Goal: Use online tool/utility

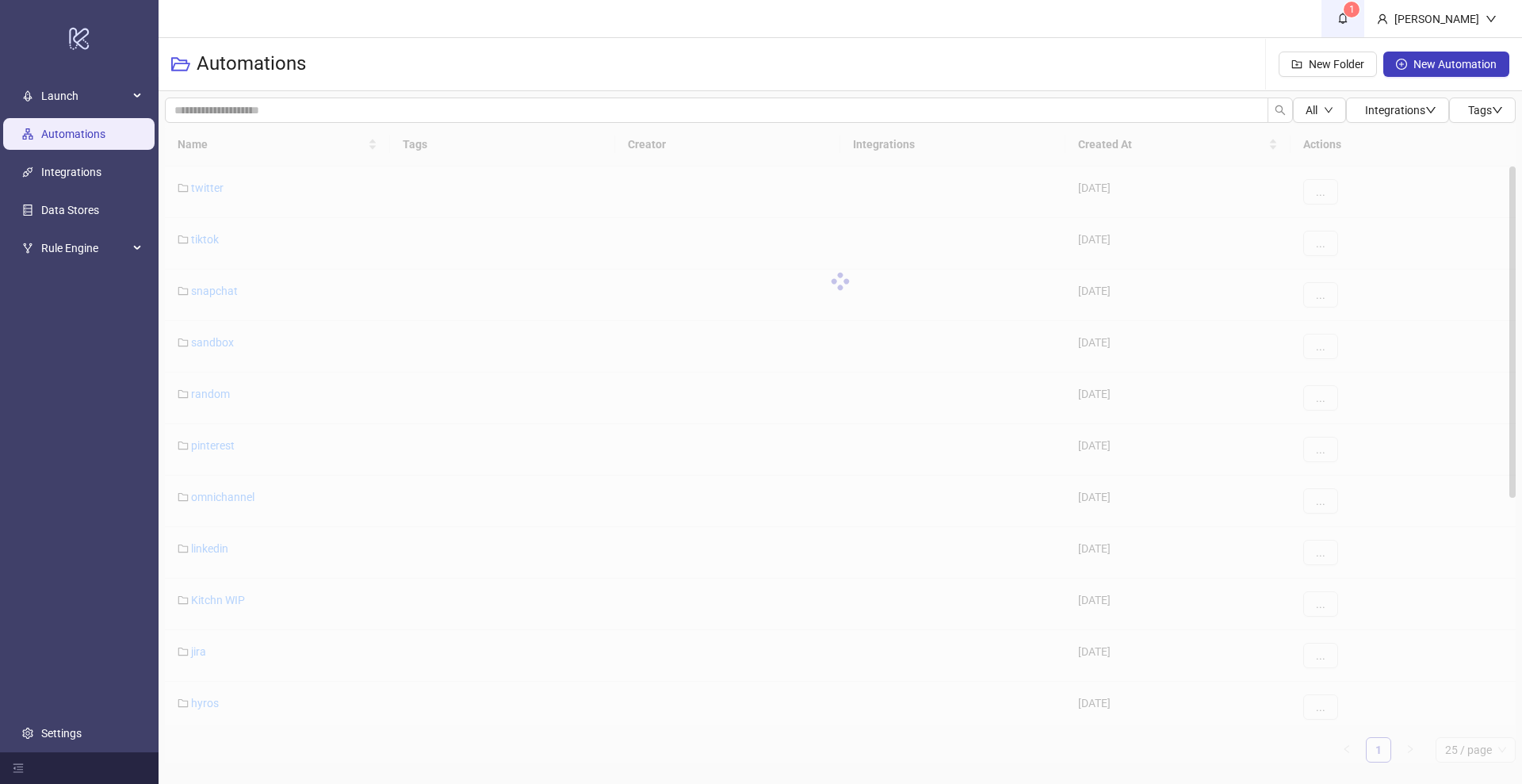
click at [1348, 16] on icon "bell" at bounding box center [1342, 18] width 11 height 11
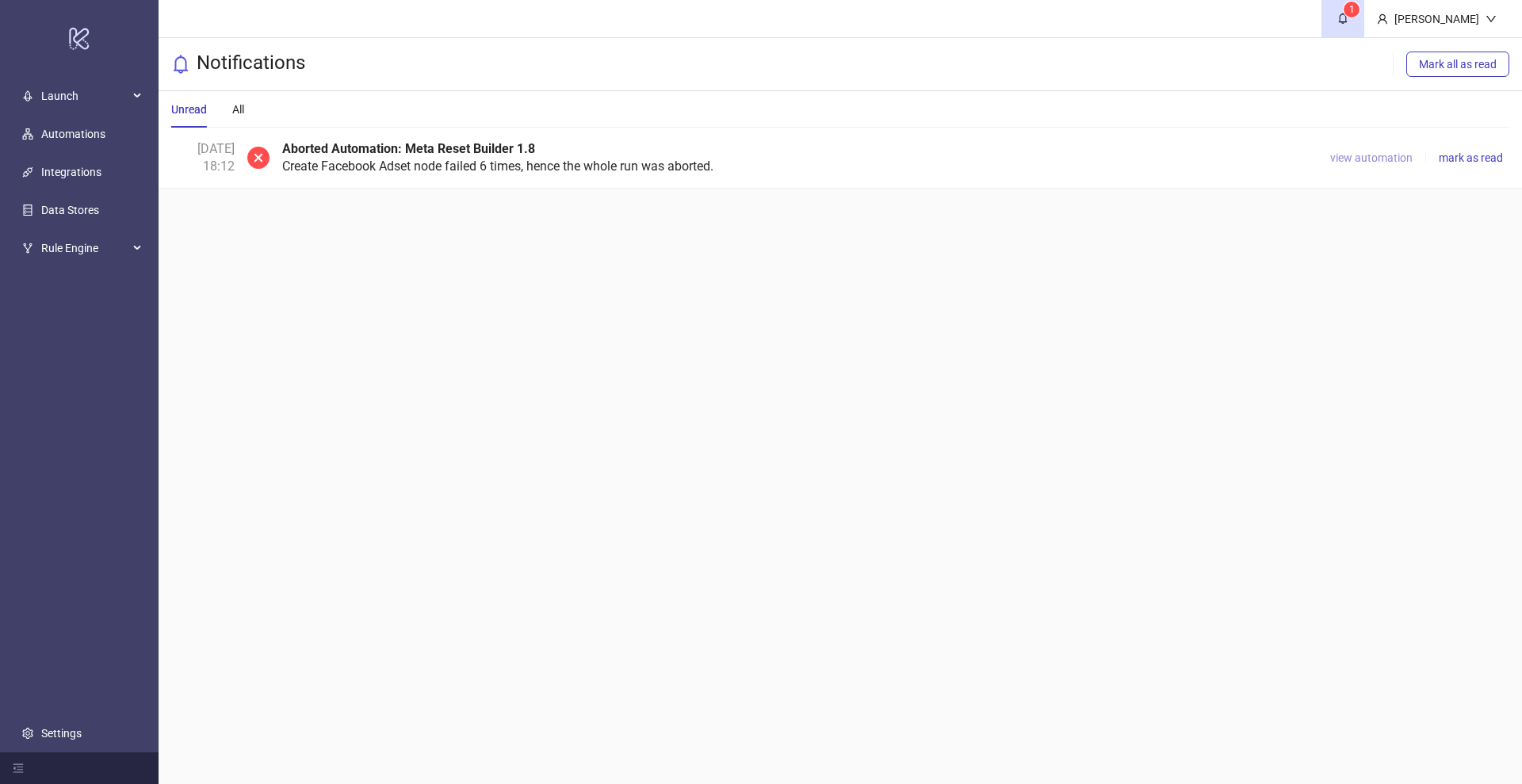
click at [1351, 154] on span "view automation" at bounding box center [1371, 157] width 82 height 13
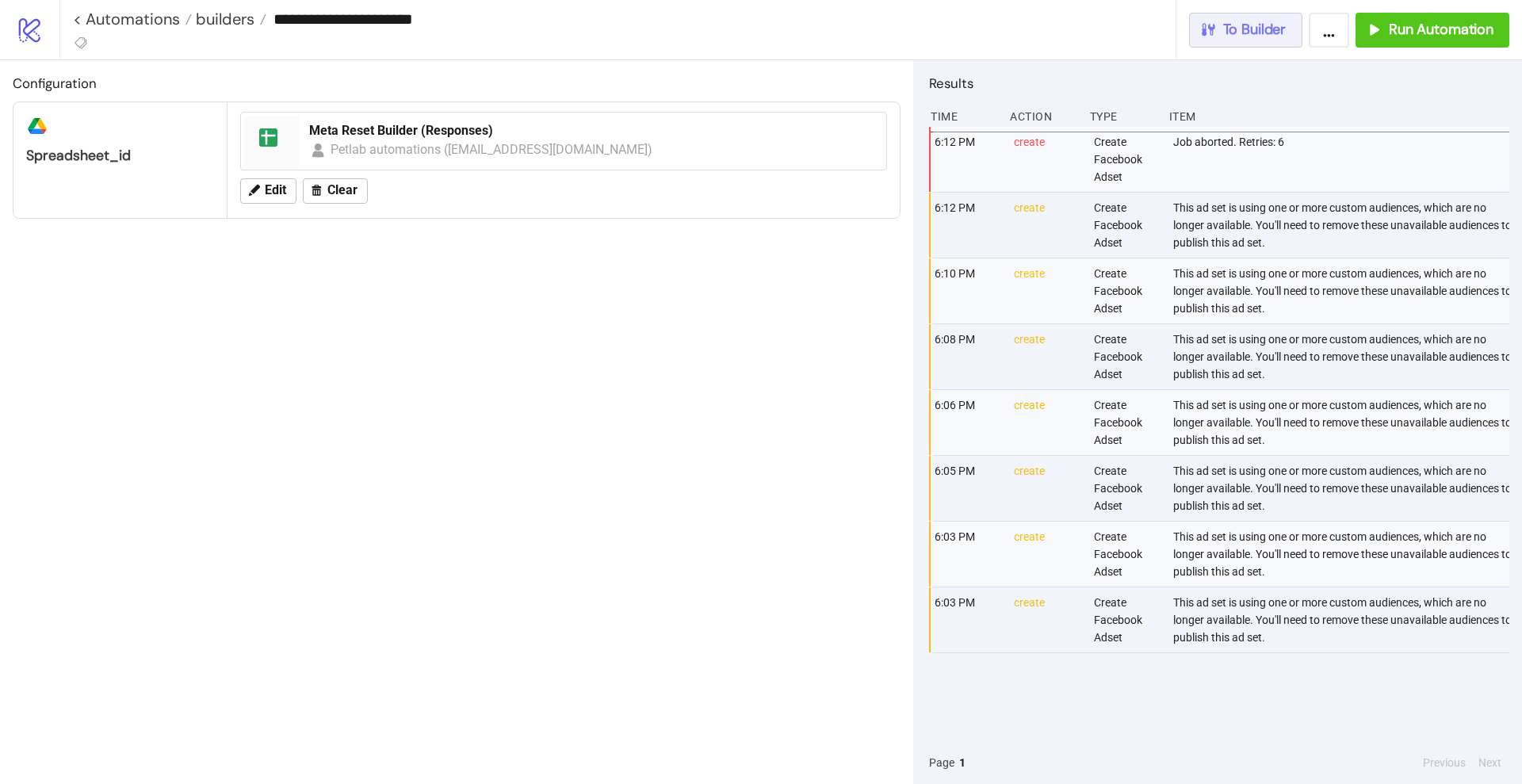
click at [1243, 31] on span "To Builder" at bounding box center [1255, 30] width 64 height 18
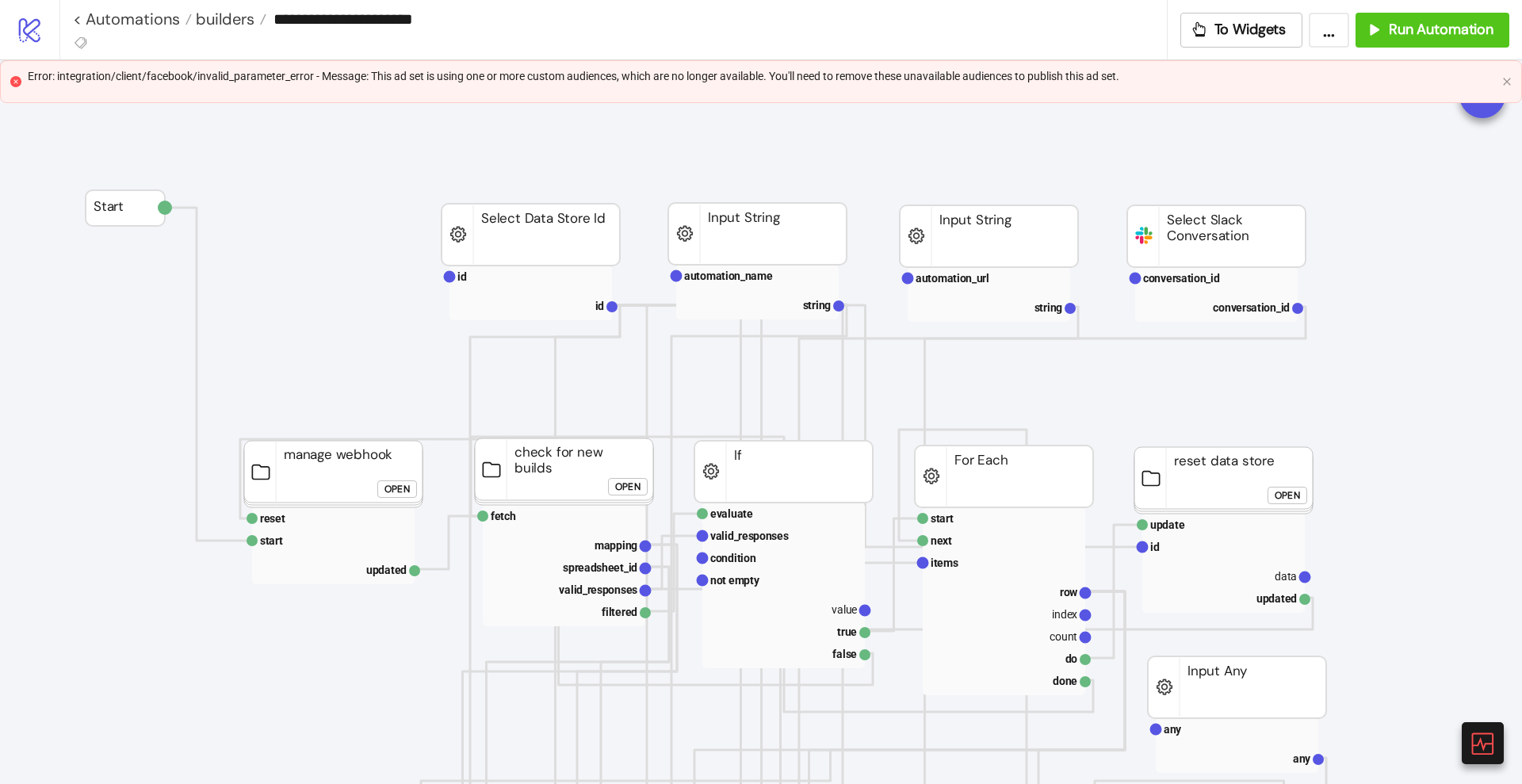
scroll to position [198, 0]
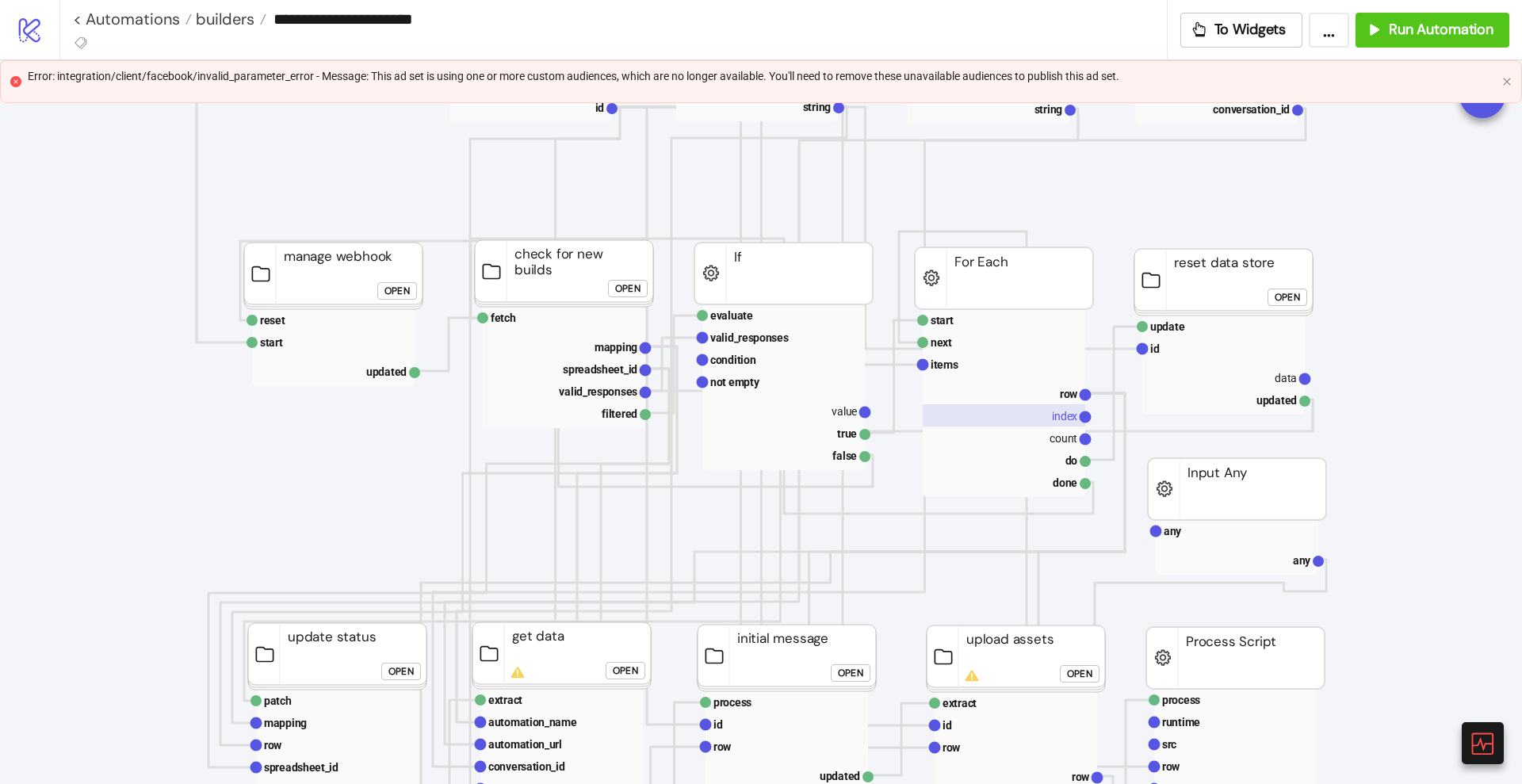
click at [1035, 405] on rect at bounding box center [1004, 416] width 163 height 22
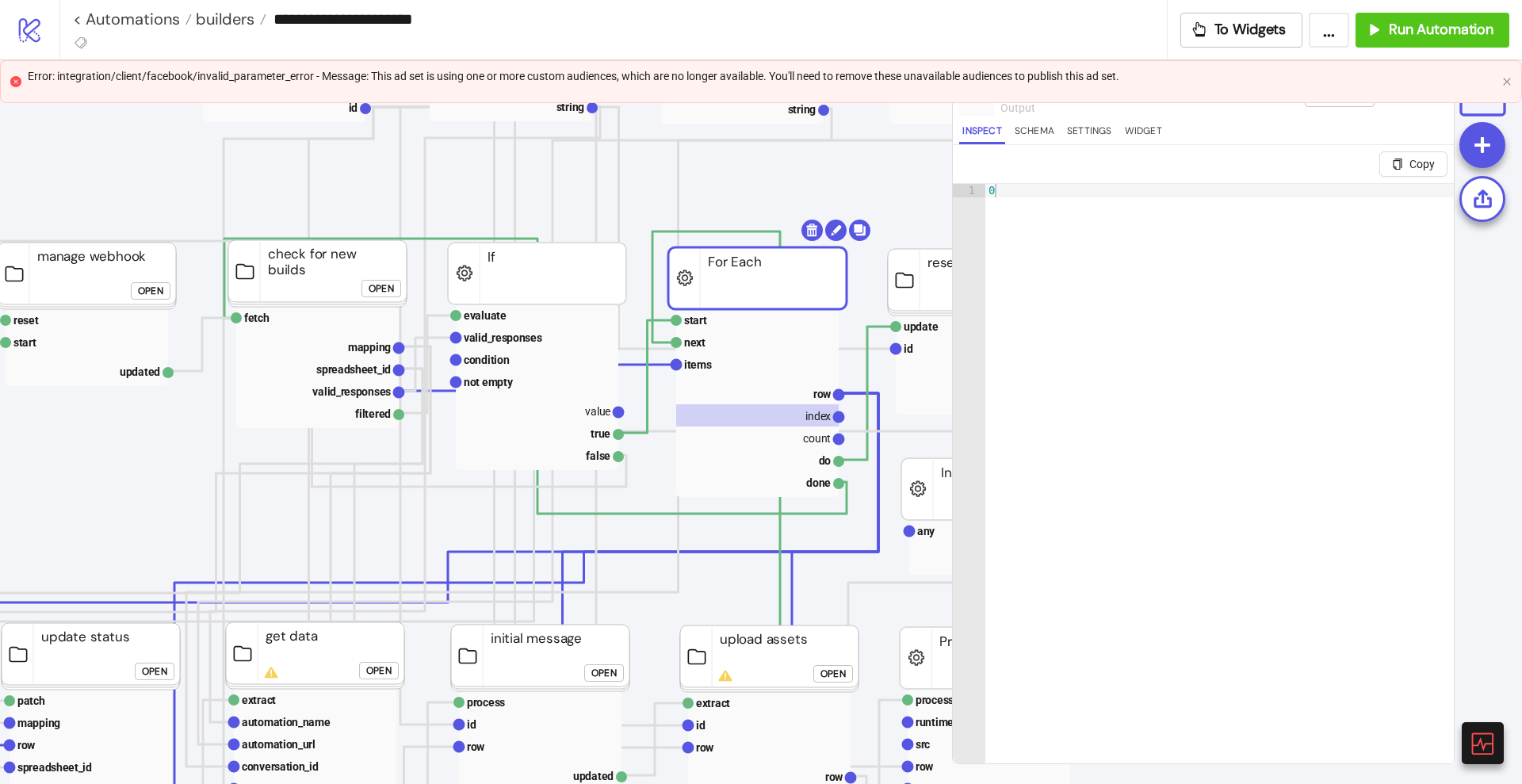
scroll to position [198, 297]
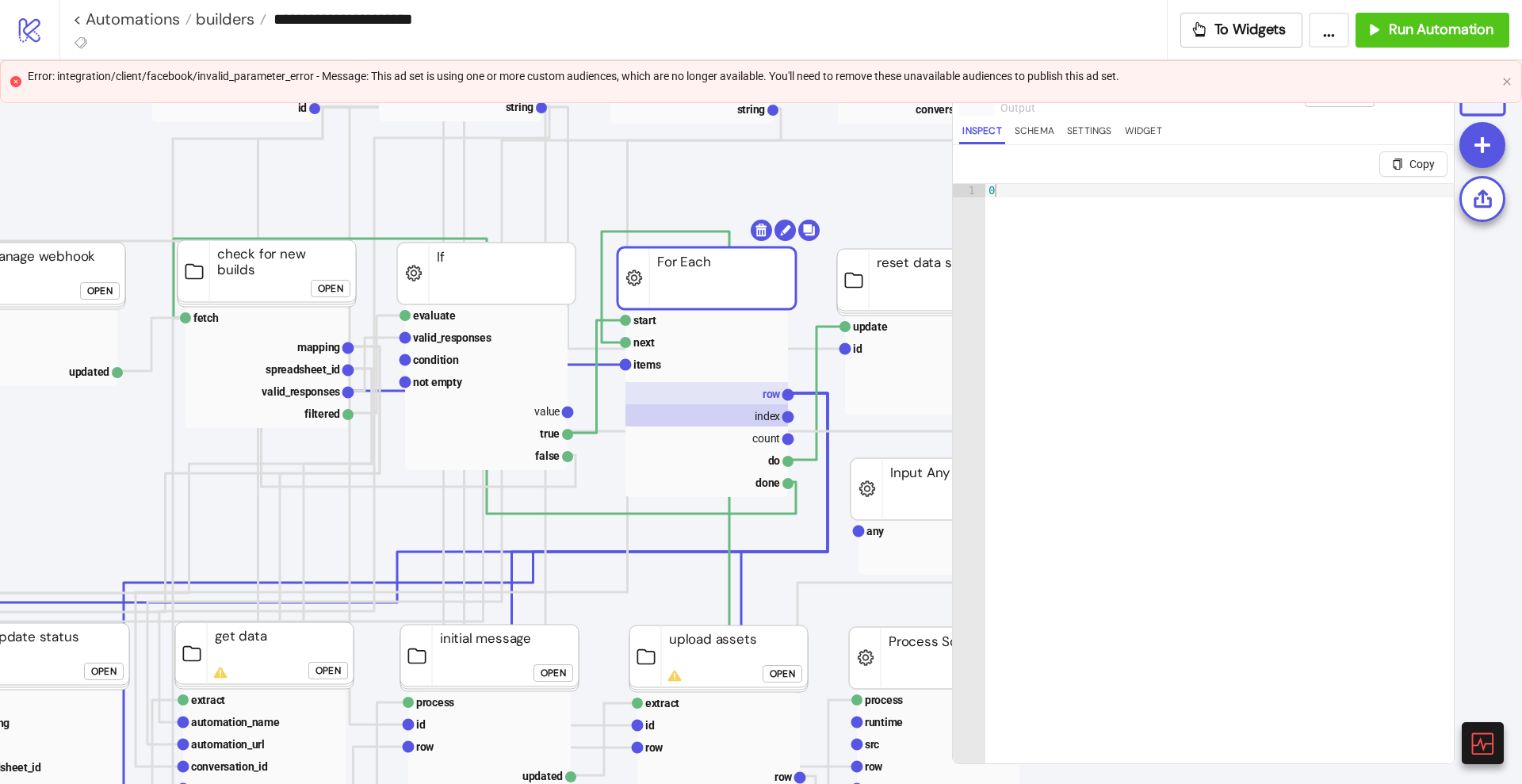
click at [744, 396] on rect at bounding box center [707, 393] width 163 height 22
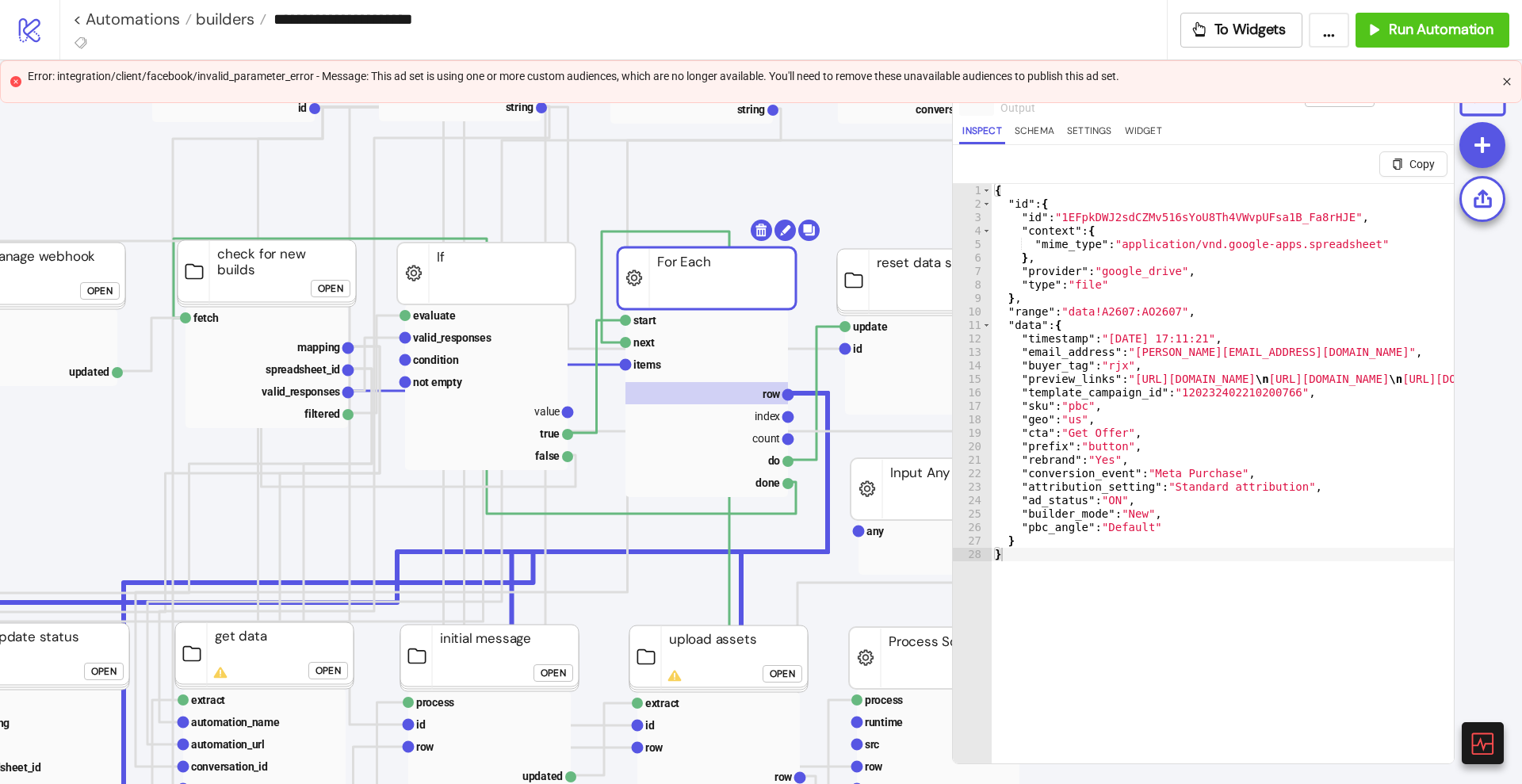
click at [1504, 80] on icon "close" at bounding box center [1506, 81] width 9 height 9
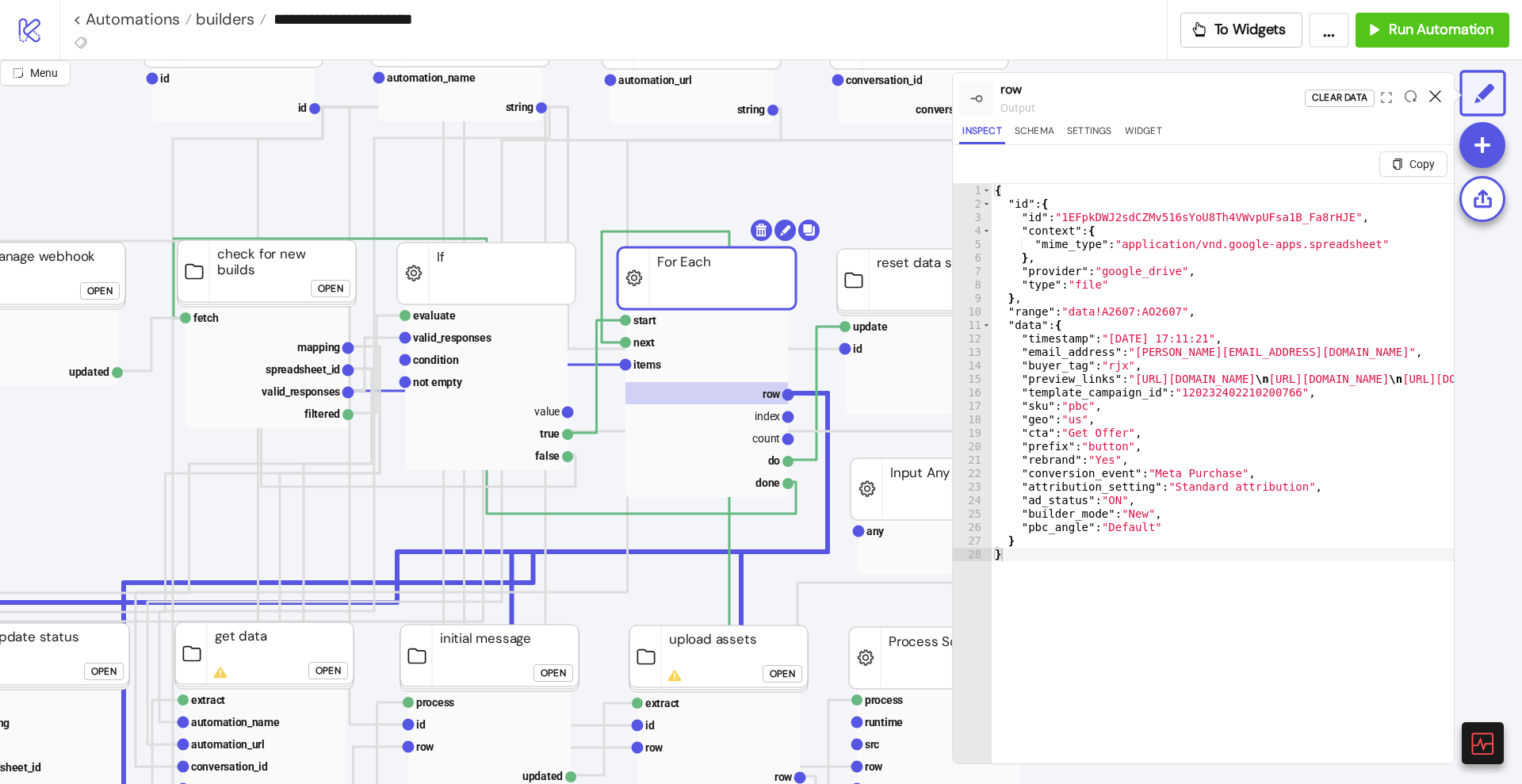
click at [1431, 93] on icon at bounding box center [1435, 97] width 12 height 12
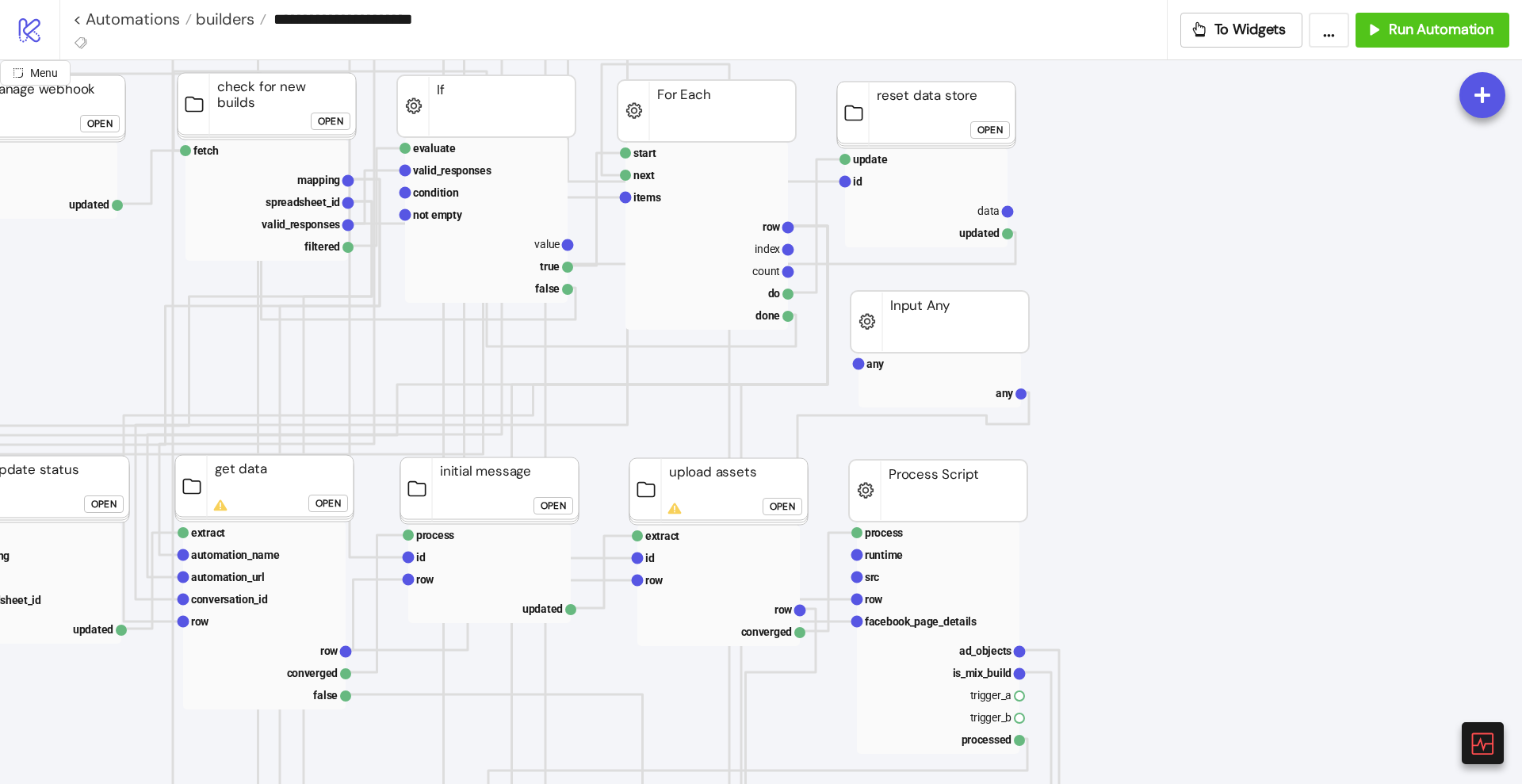
scroll to position [495, 297]
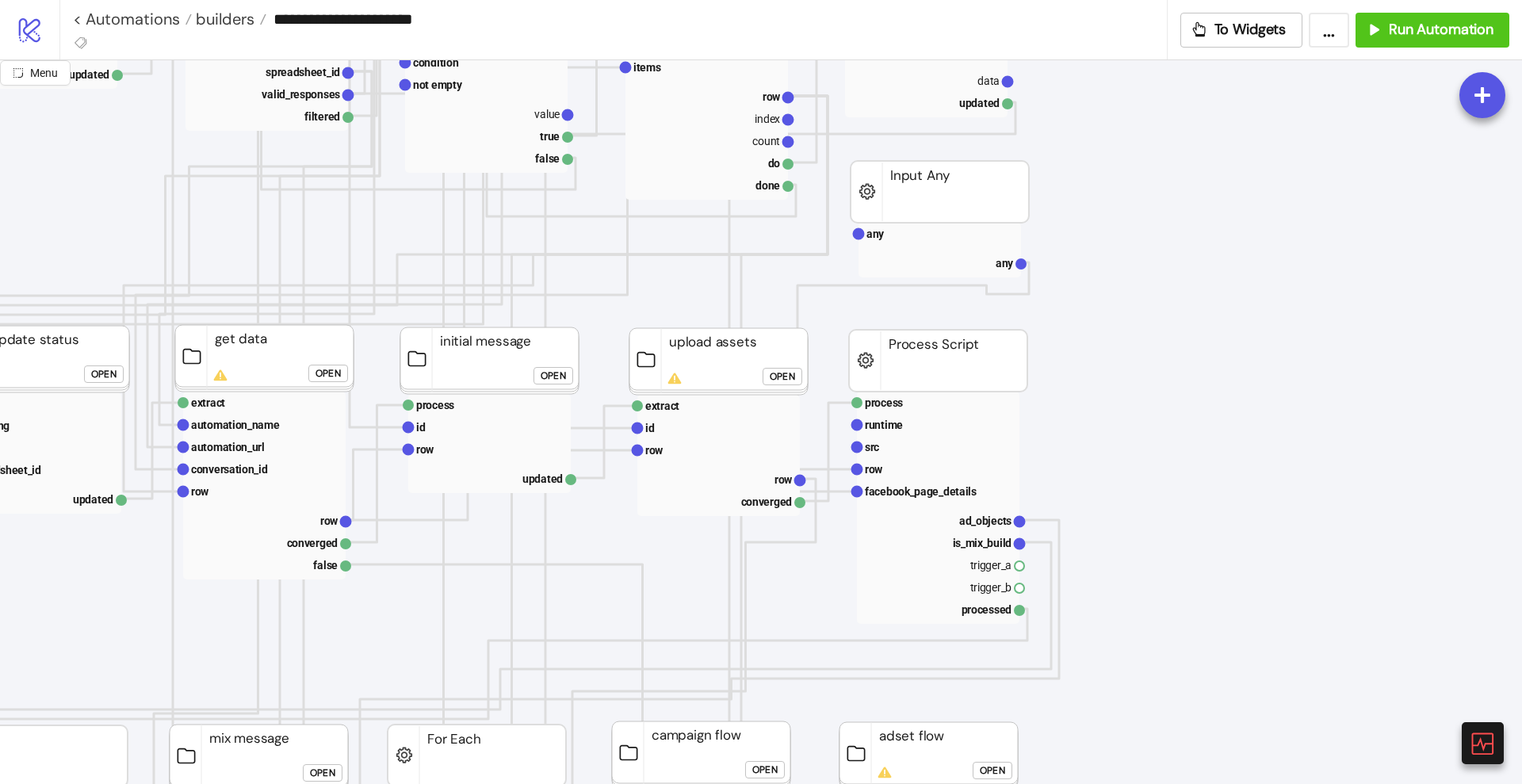
drag, startPoint x: 1472, startPoint y: 750, endPoint x: 1457, endPoint y: 729, distance: 25.8
click at [1472, 749] on icon at bounding box center [1483, 744] width 25 height 25
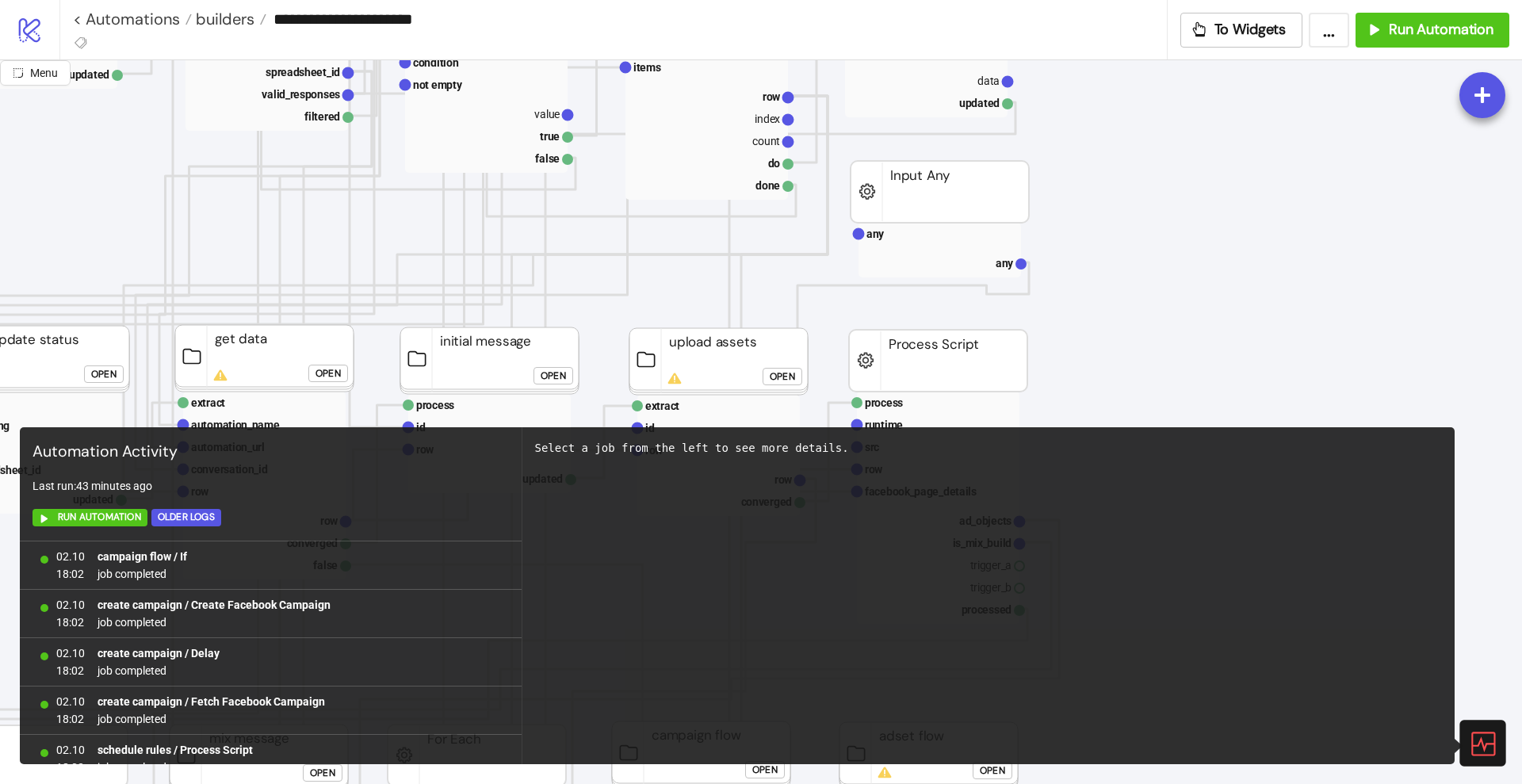
scroll to position [1034, 0]
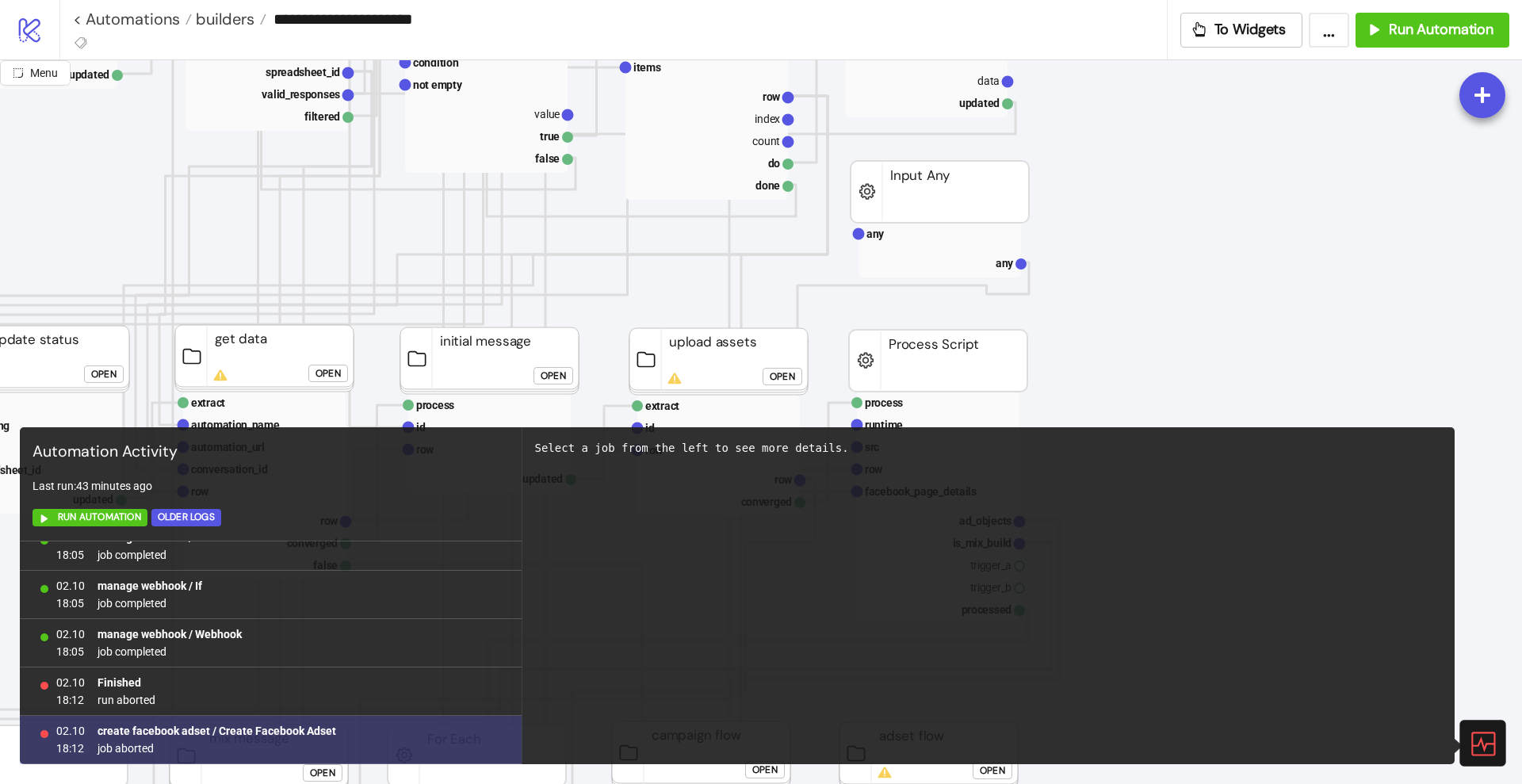
click at [280, 728] on b "create facebook adset / Create Facebook Adset" at bounding box center [217, 730] width 238 height 13
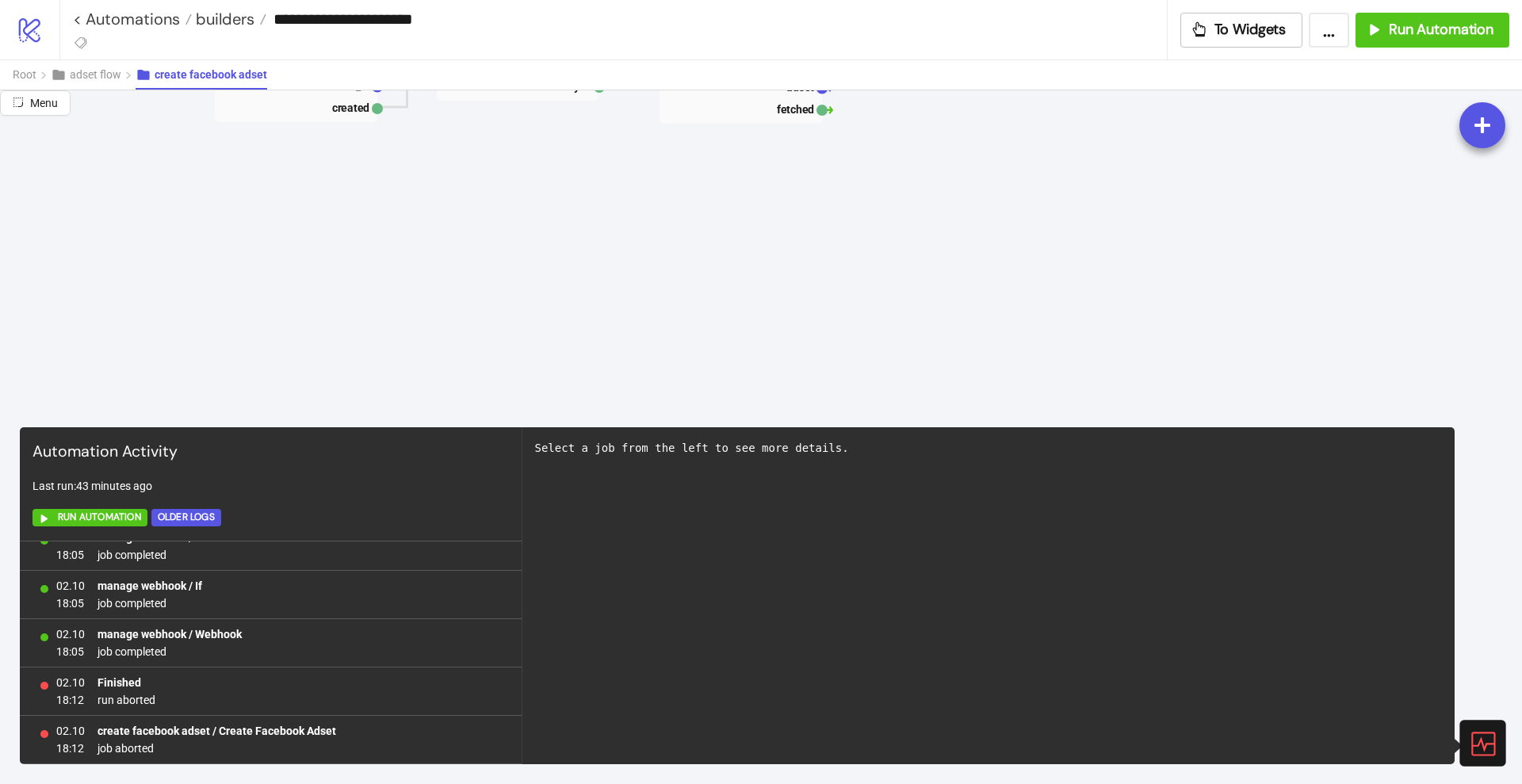
drag, startPoint x: 1490, startPoint y: 728, endPoint x: 1250, endPoint y: 608, distance: 268.3
click at [1490, 729] on div at bounding box center [1482, 742] width 46 height 46
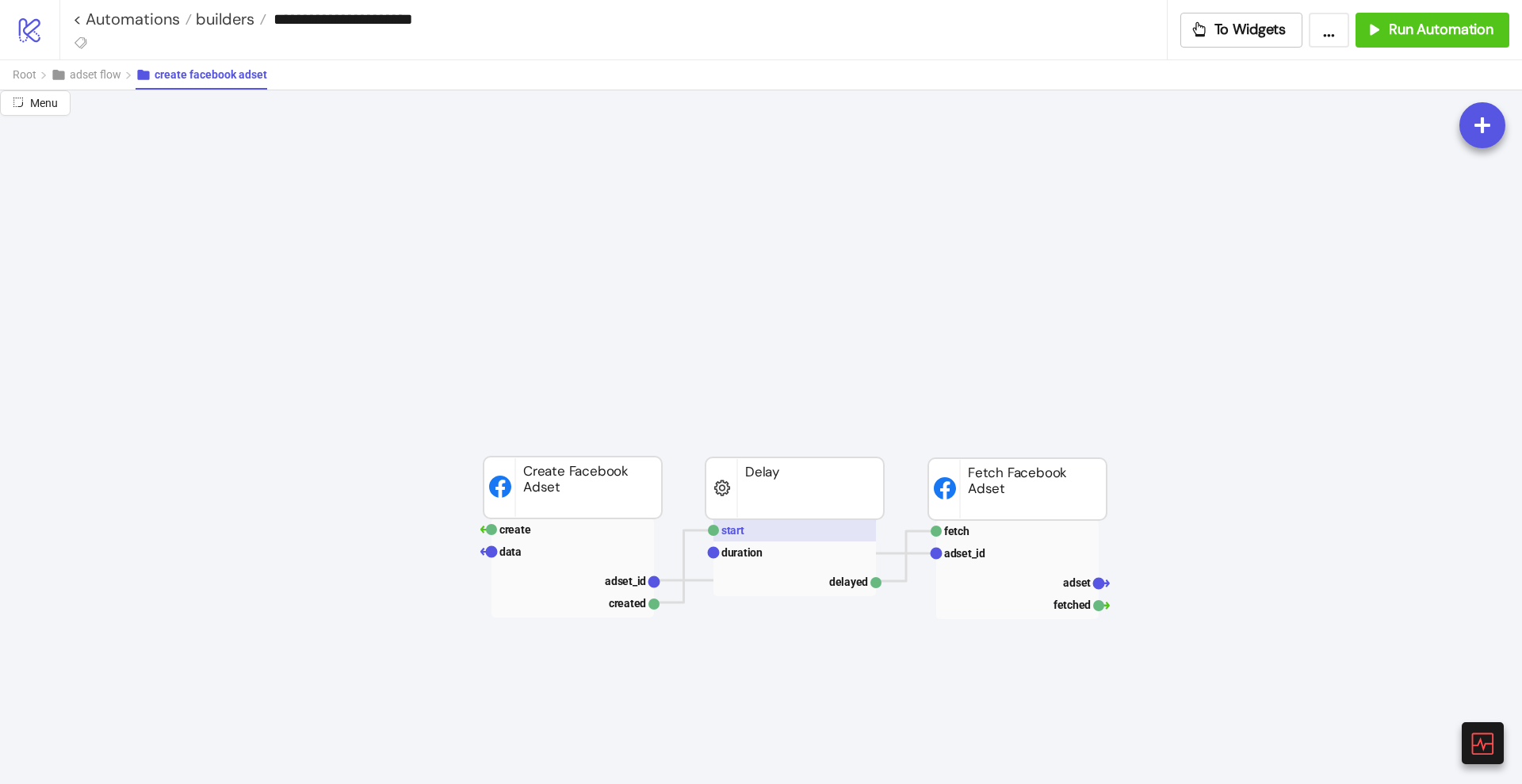
scroll to position [0, 0]
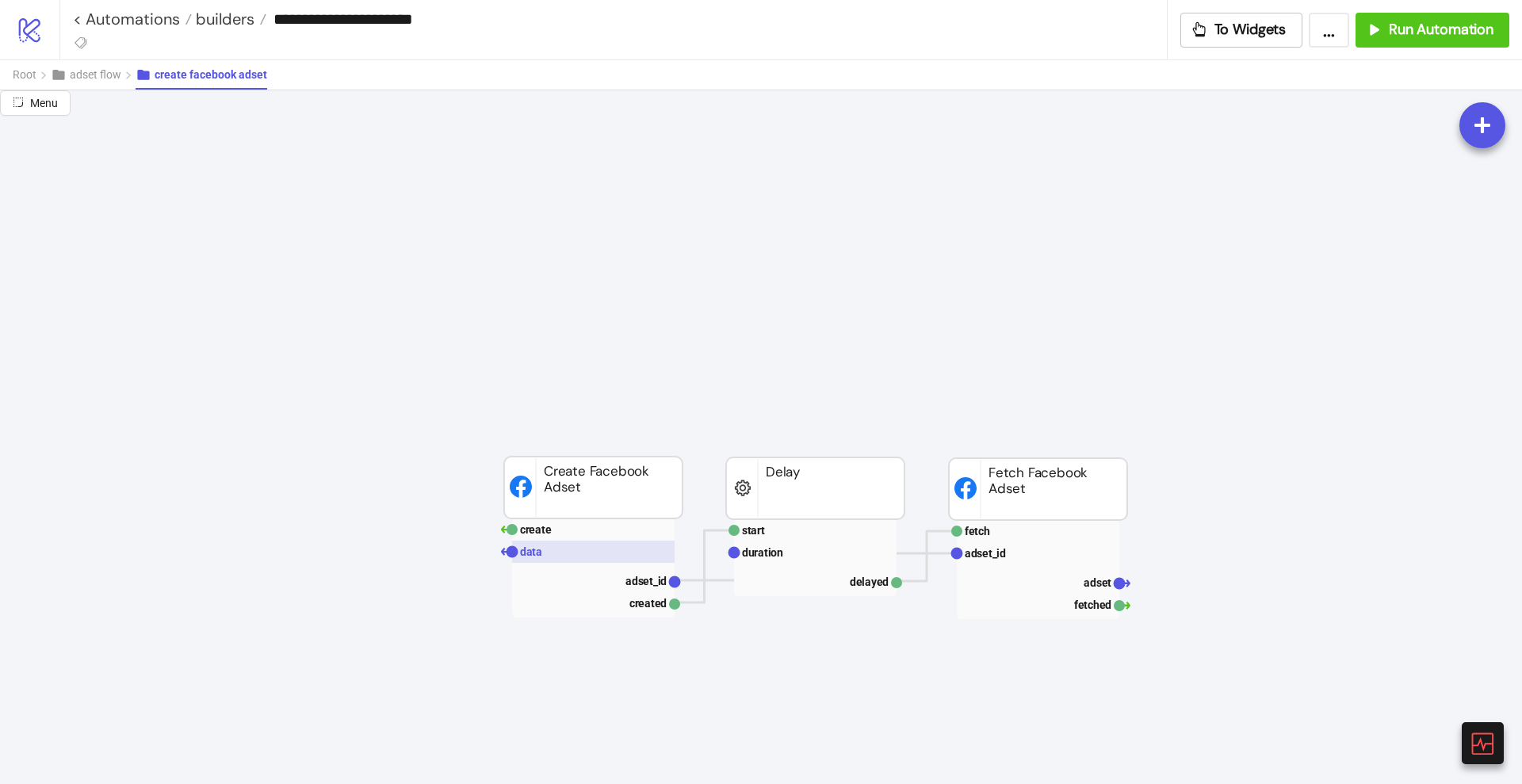
click at [536, 550] on text "data" at bounding box center [531, 551] width 22 height 13
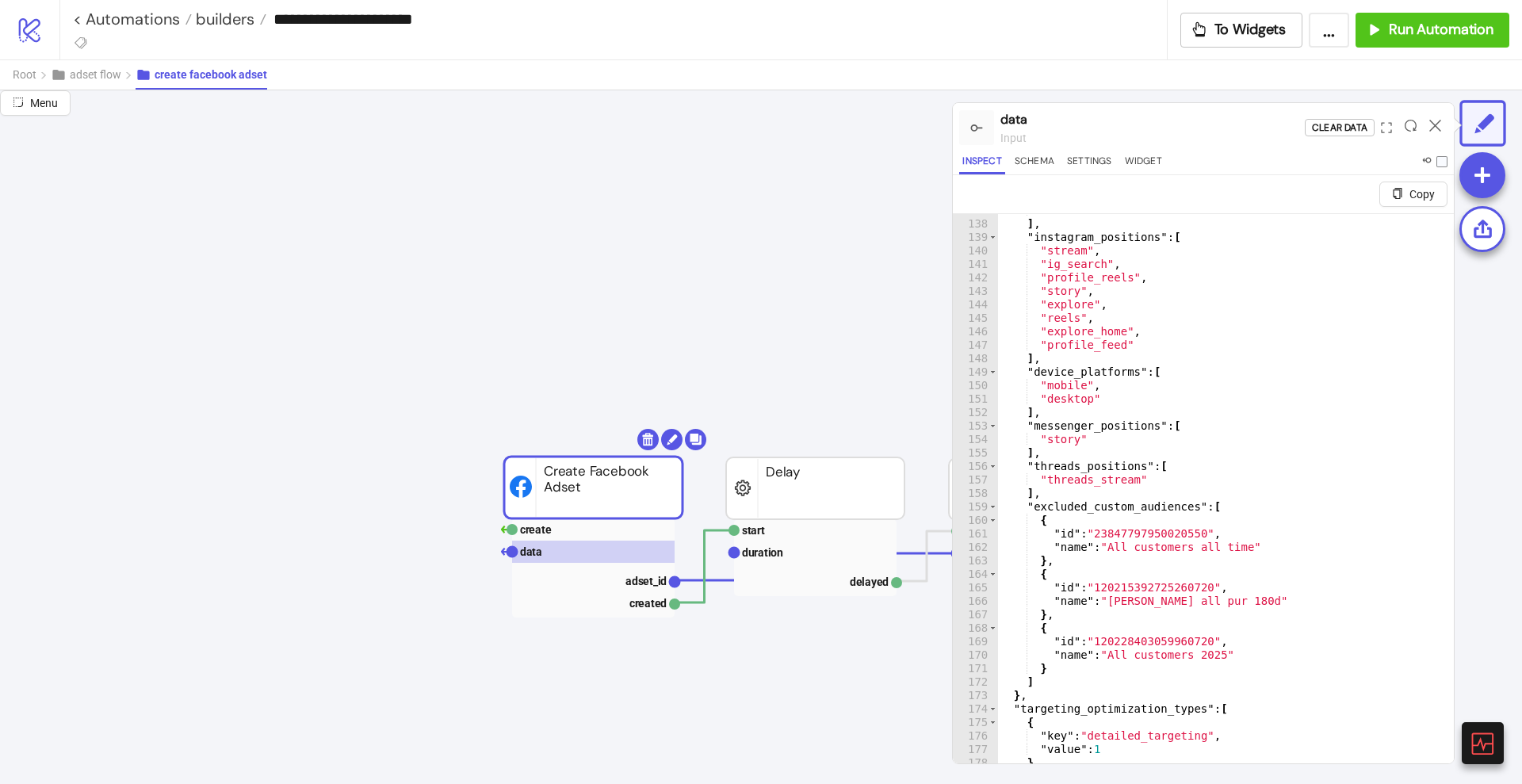
scroll to position [1902, 0]
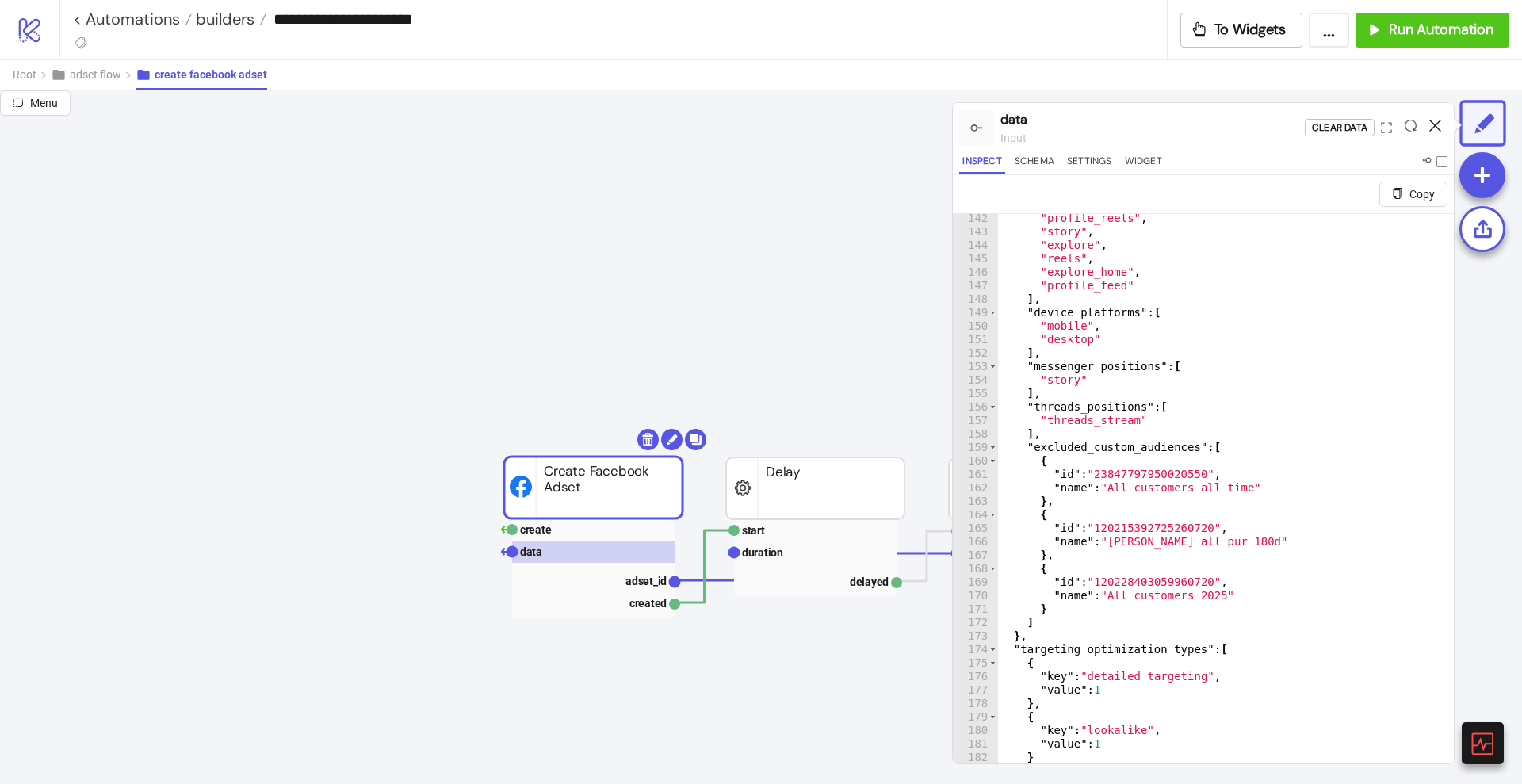
click at [1438, 124] on icon at bounding box center [1435, 126] width 12 height 12
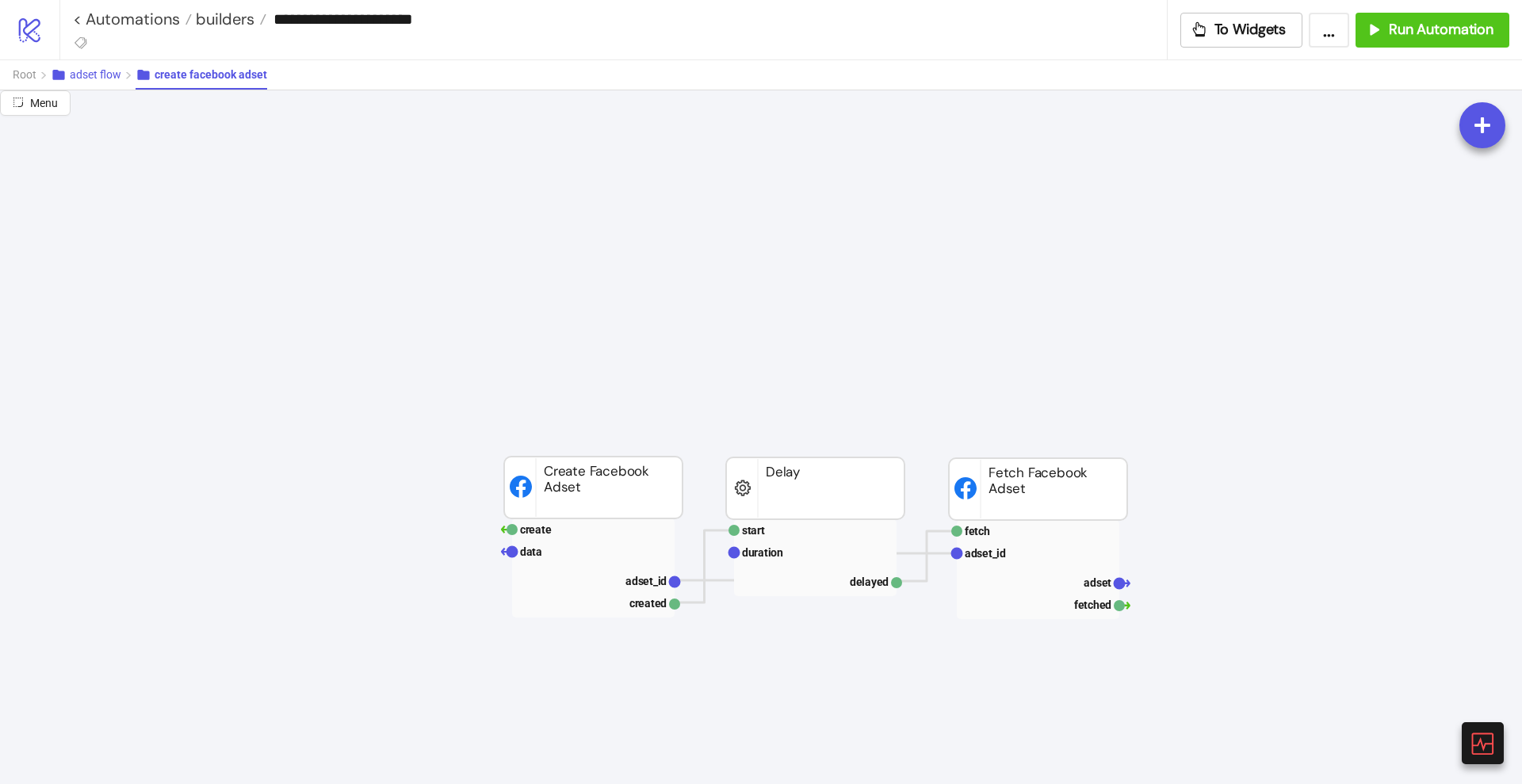
click at [111, 71] on span "adset flow" at bounding box center [95, 74] width 51 height 13
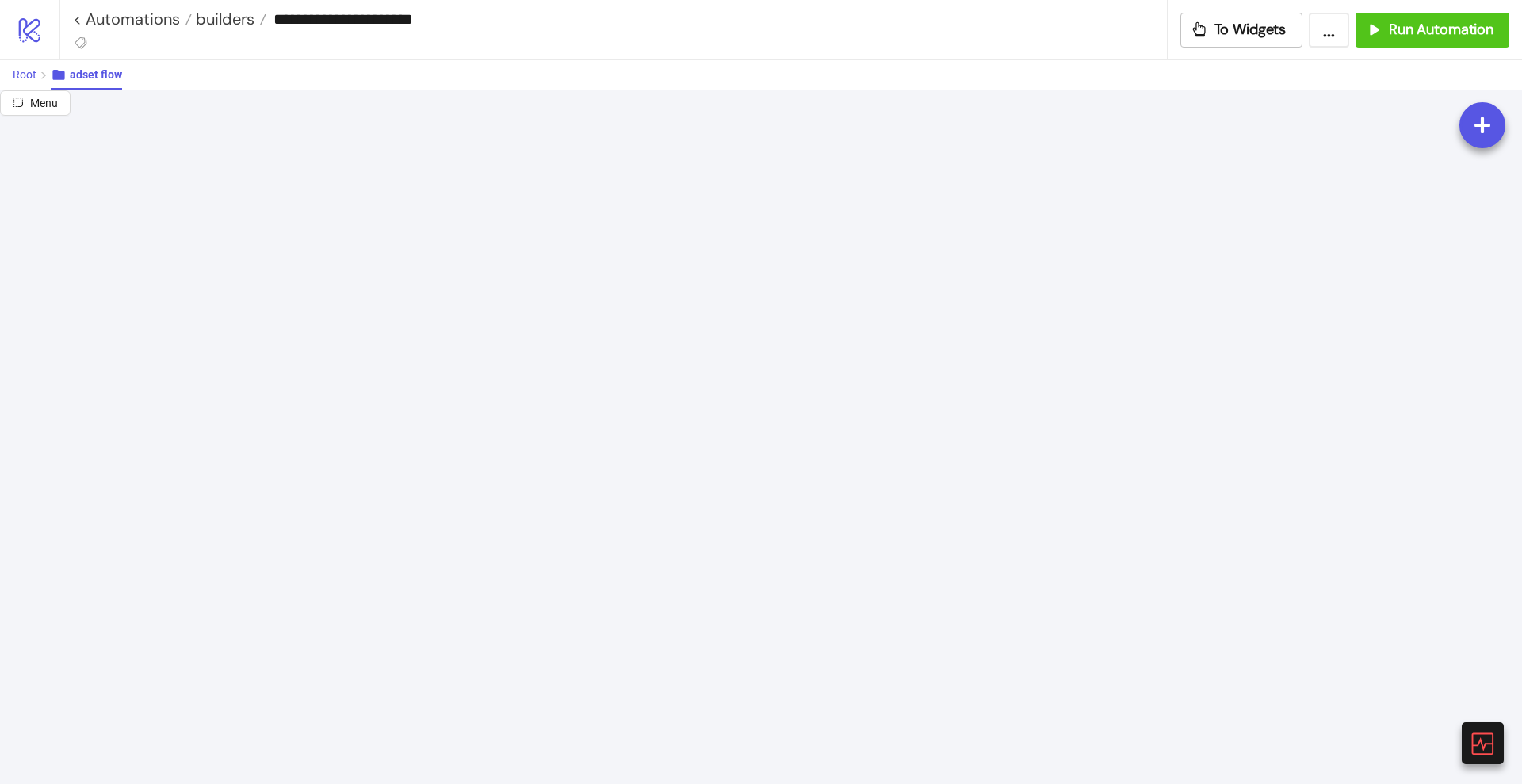
click at [22, 72] on span "Root" at bounding box center [24, 74] width 24 height 13
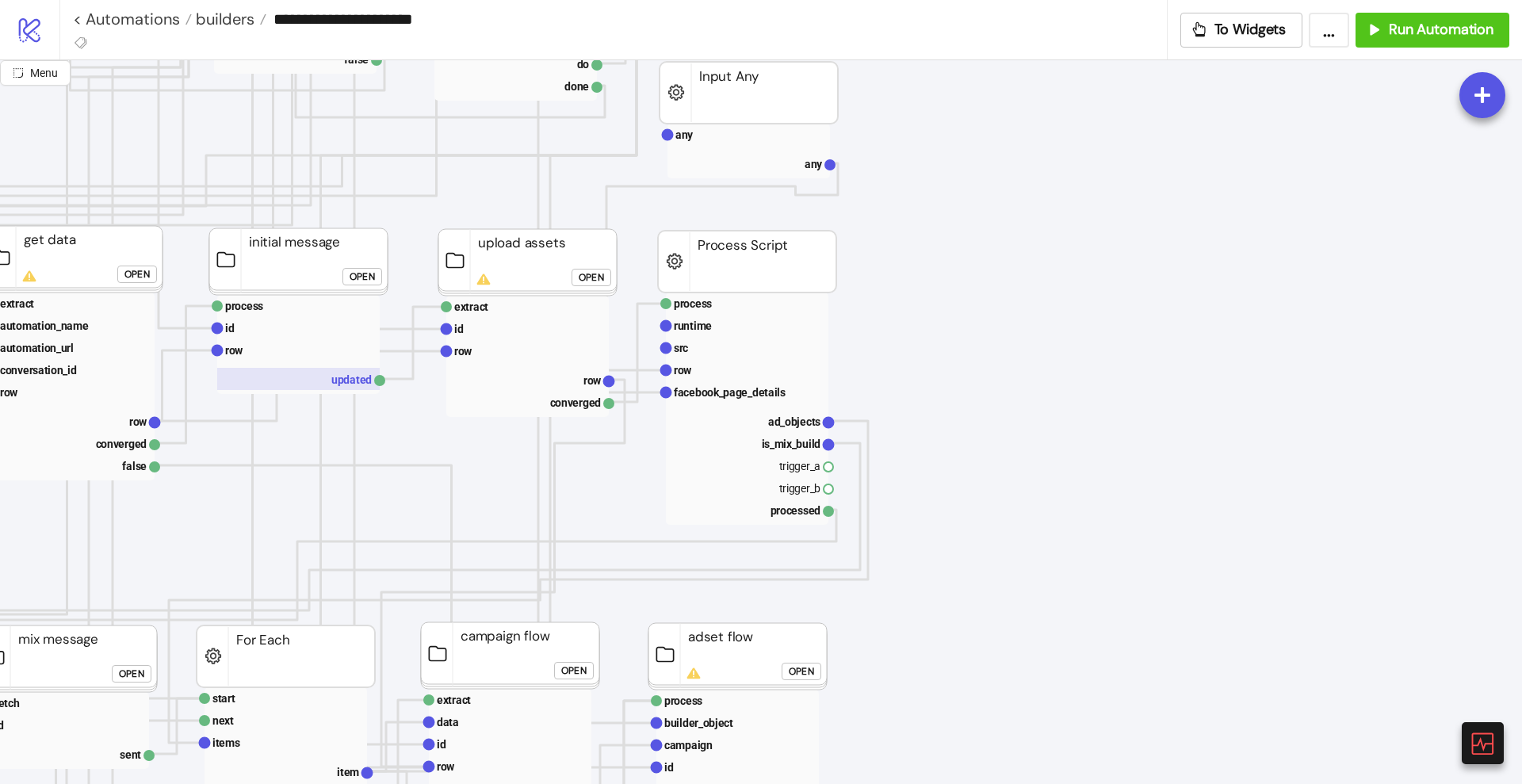
scroll to position [594, 495]
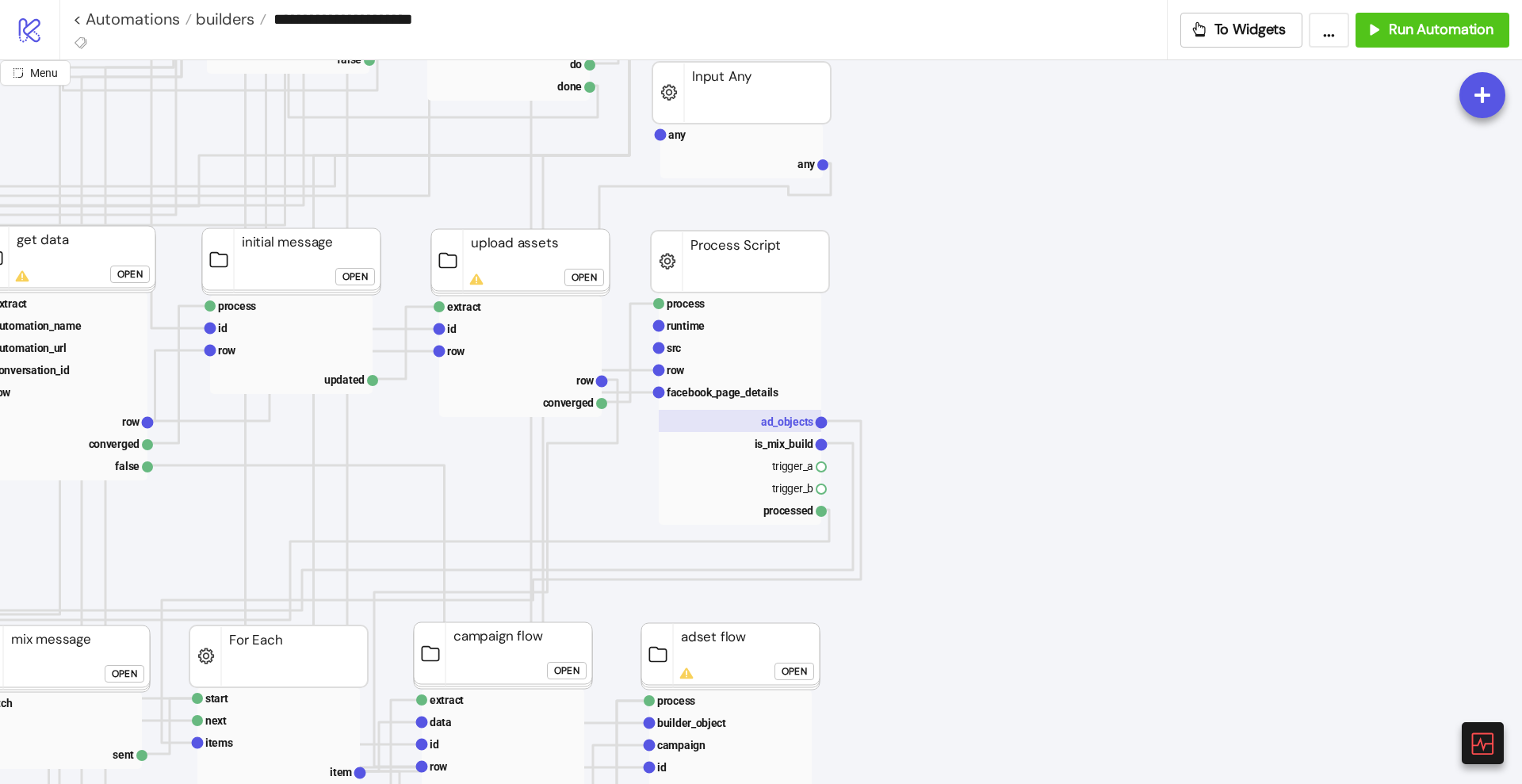
click at [755, 427] on rect at bounding box center [740, 421] width 163 height 22
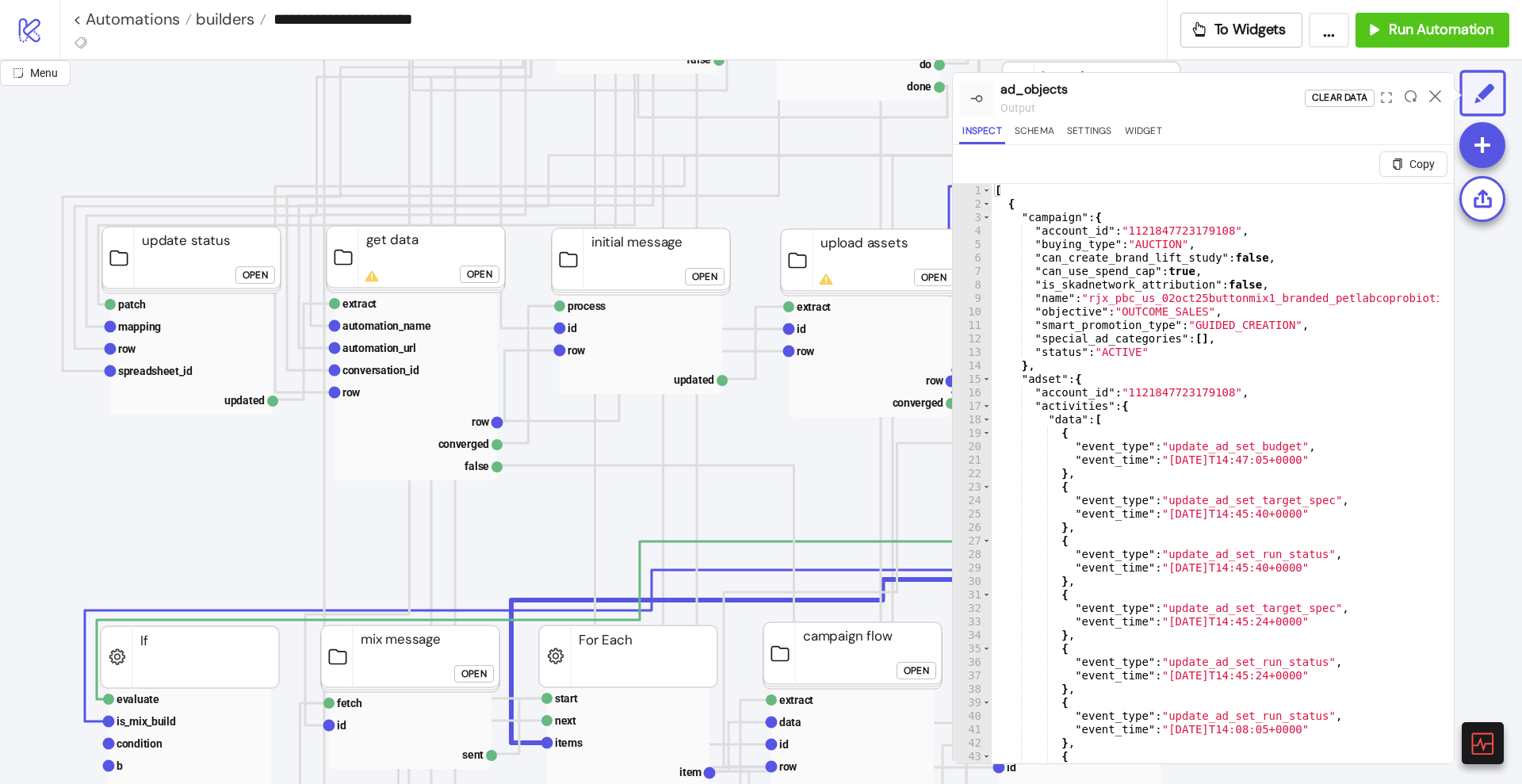
scroll to position [594, 198]
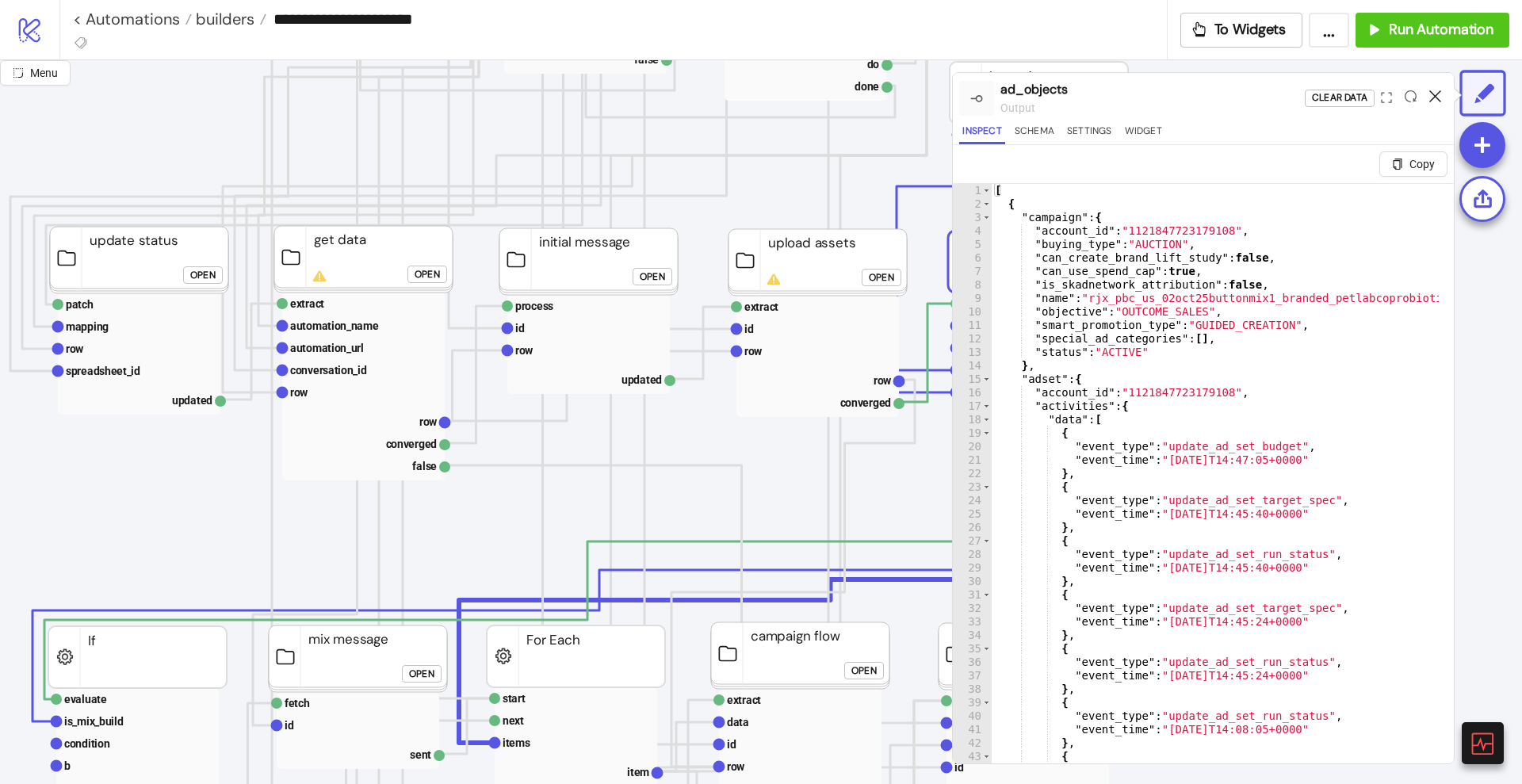
click at [1433, 91] on icon at bounding box center [1435, 97] width 12 height 12
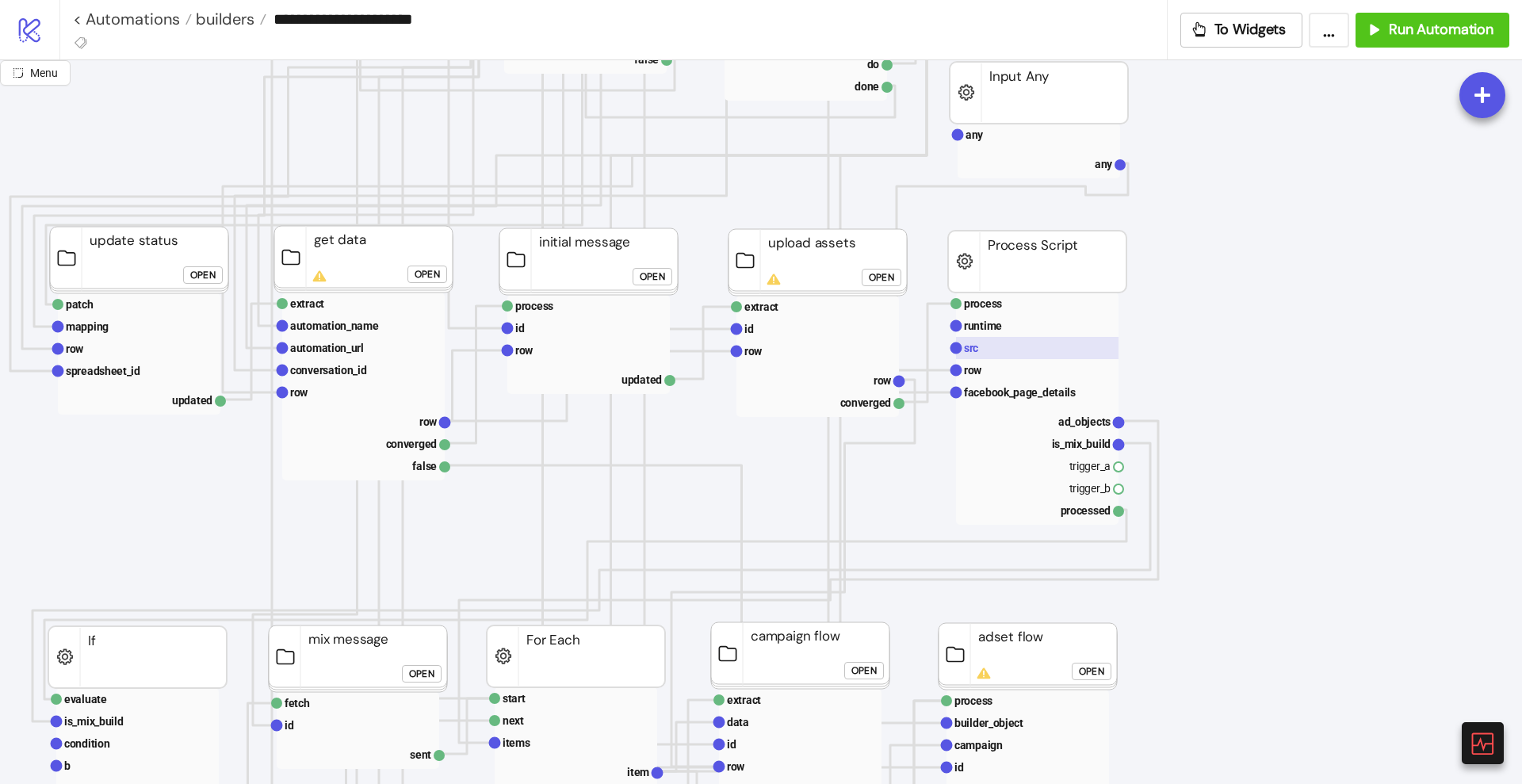
click at [988, 341] on rect at bounding box center [1038, 348] width 163 height 22
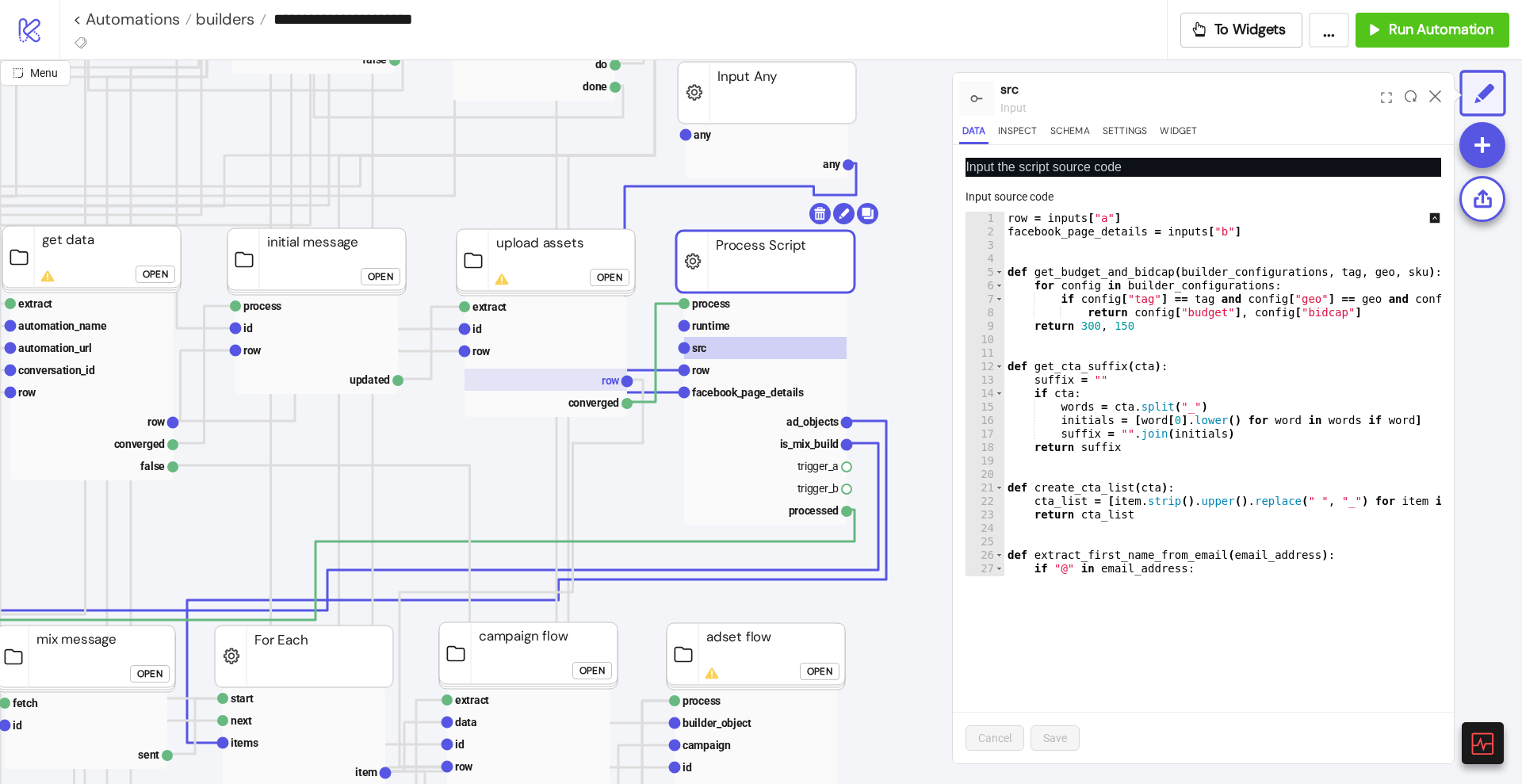
scroll to position [594, 495]
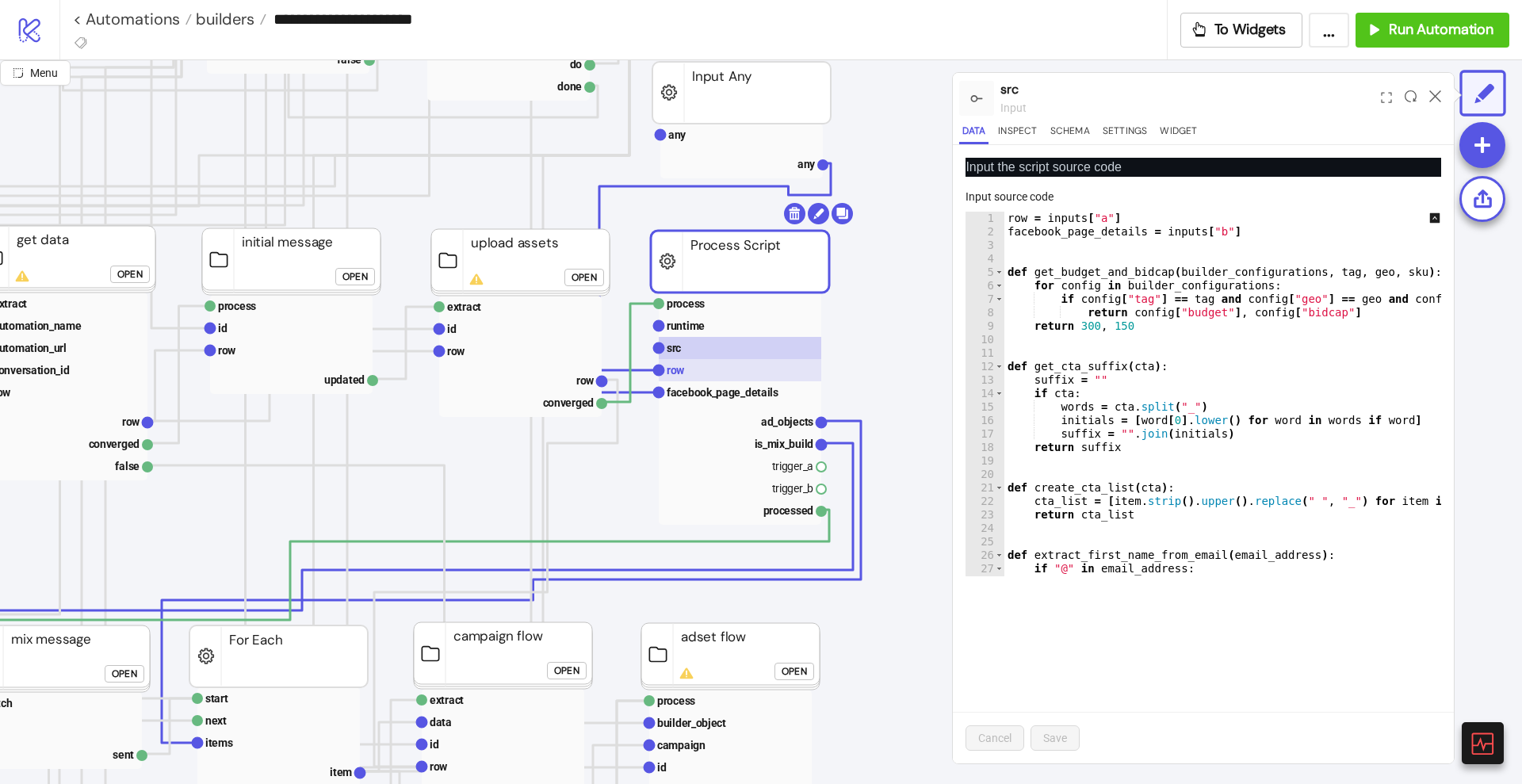
click at [703, 363] on rect at bounding box center [740, 370] width 163 height 22
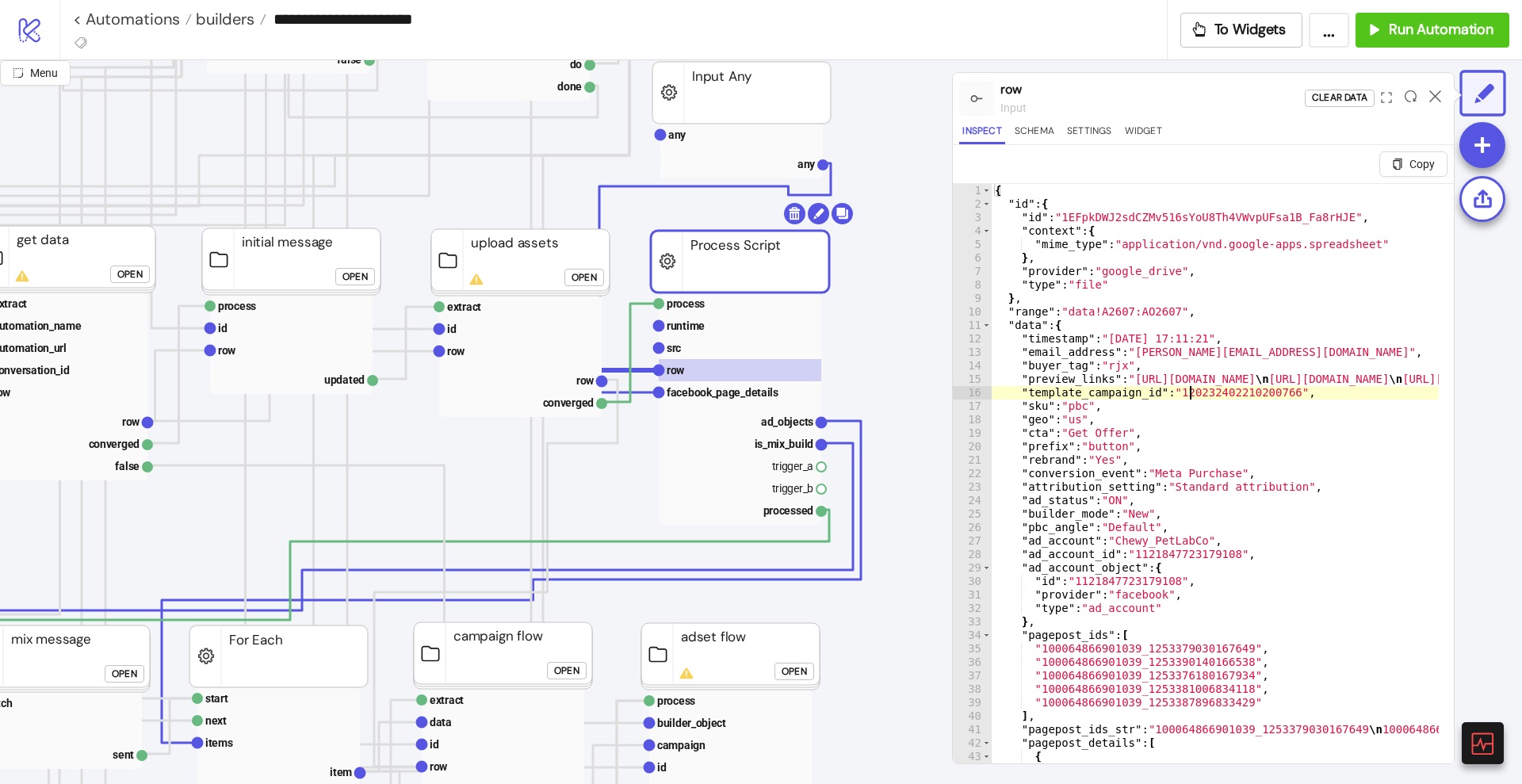
type textarea "* *"
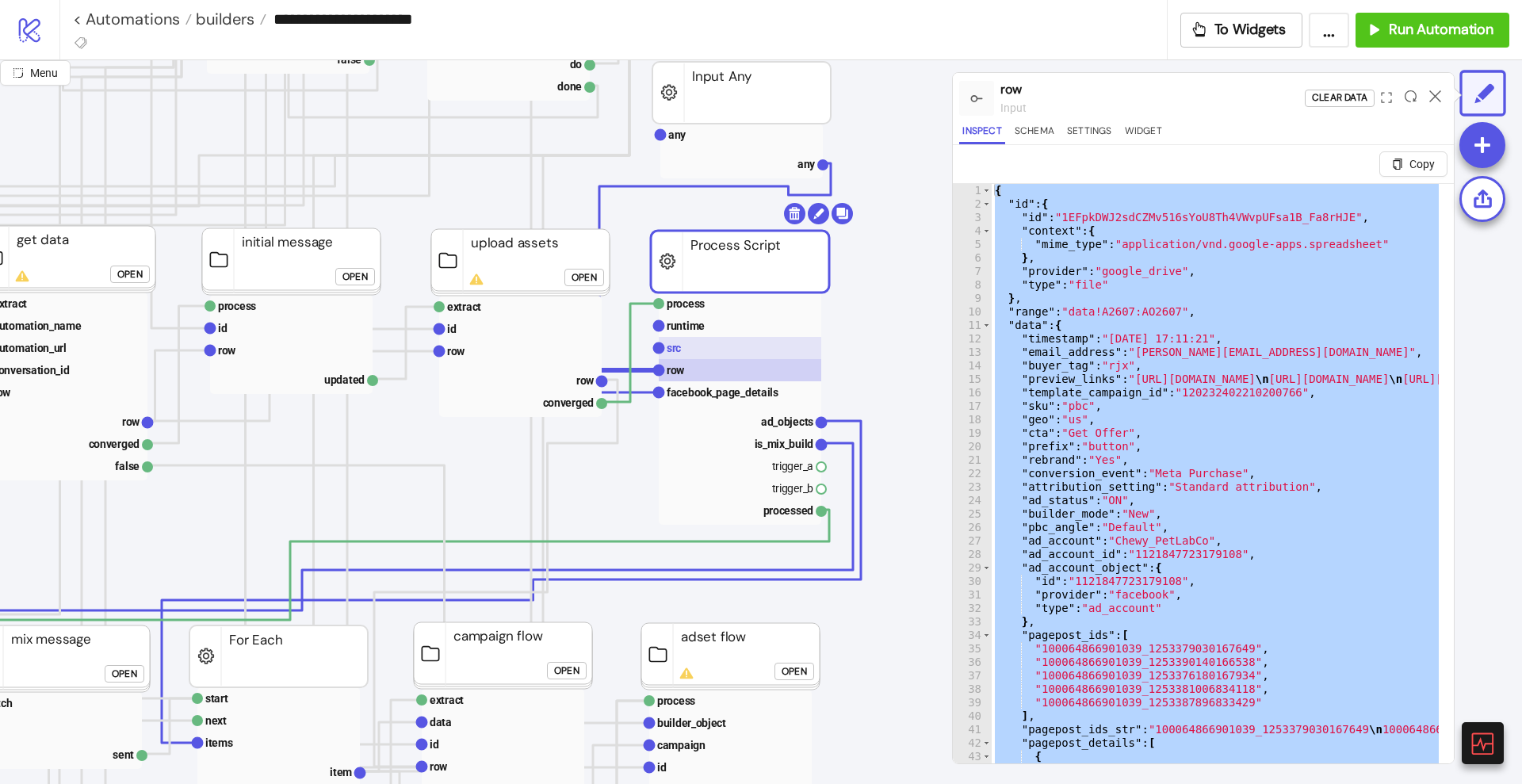
click at [729, 356] on rect at bounding box center [740, 348] width 163 height 22
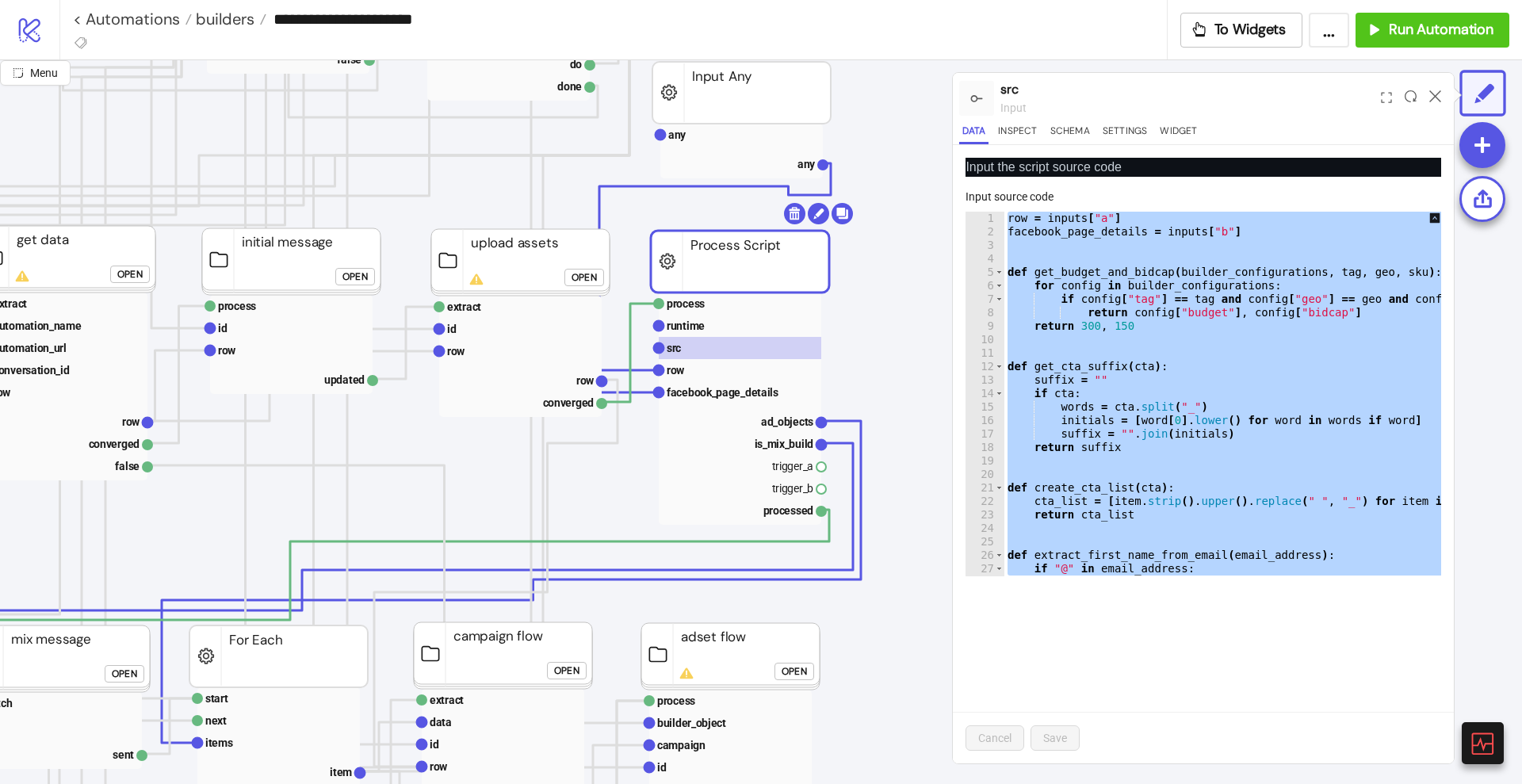
paste textarea "Cursor at row 1302"
type textarea "**********"
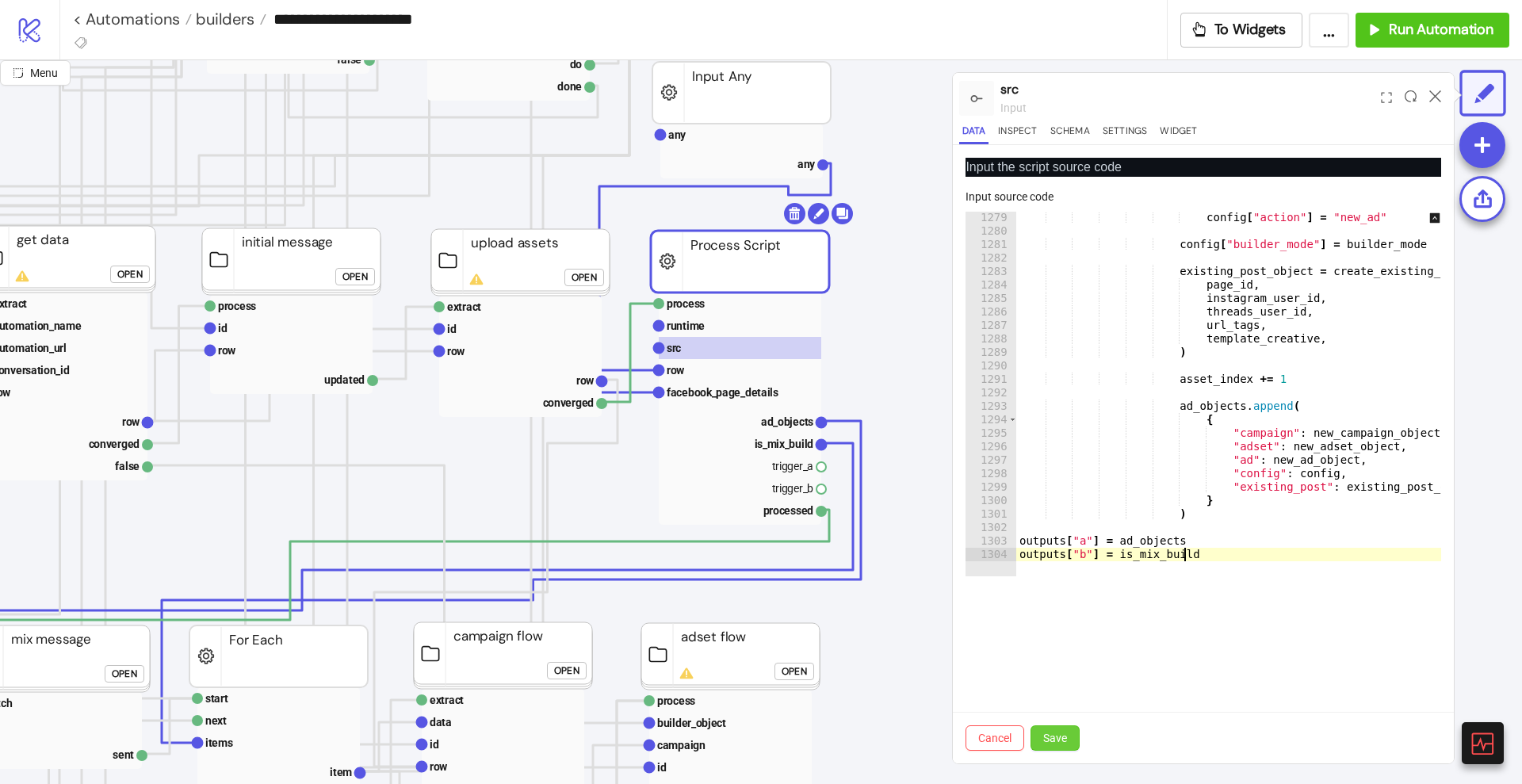
click at [1059, 732] on span "Save" at bounding box center [1055, 738] width 24 height 13
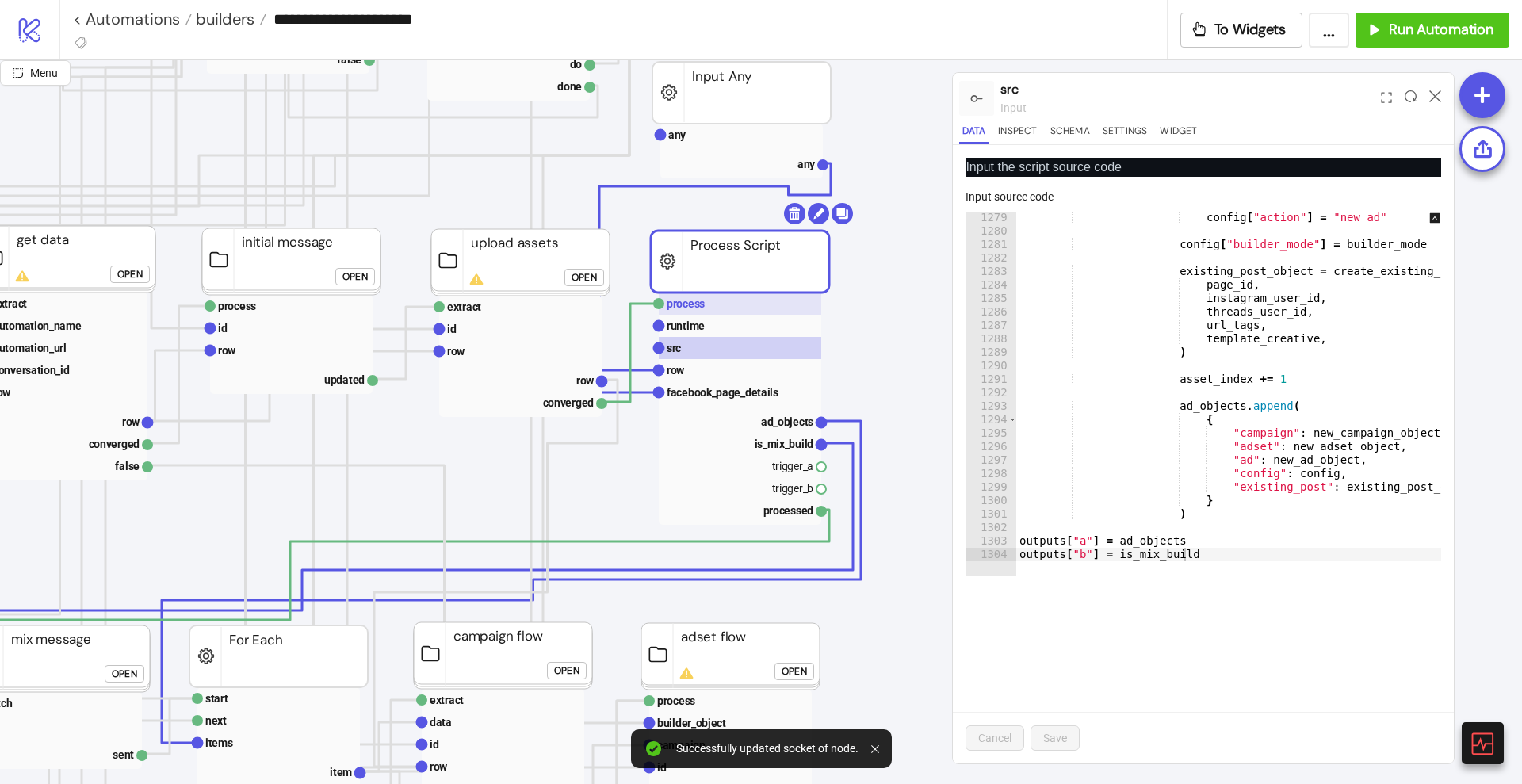
click at [780, 308] on rect at bounding box center [740, 303] width 163 height 22
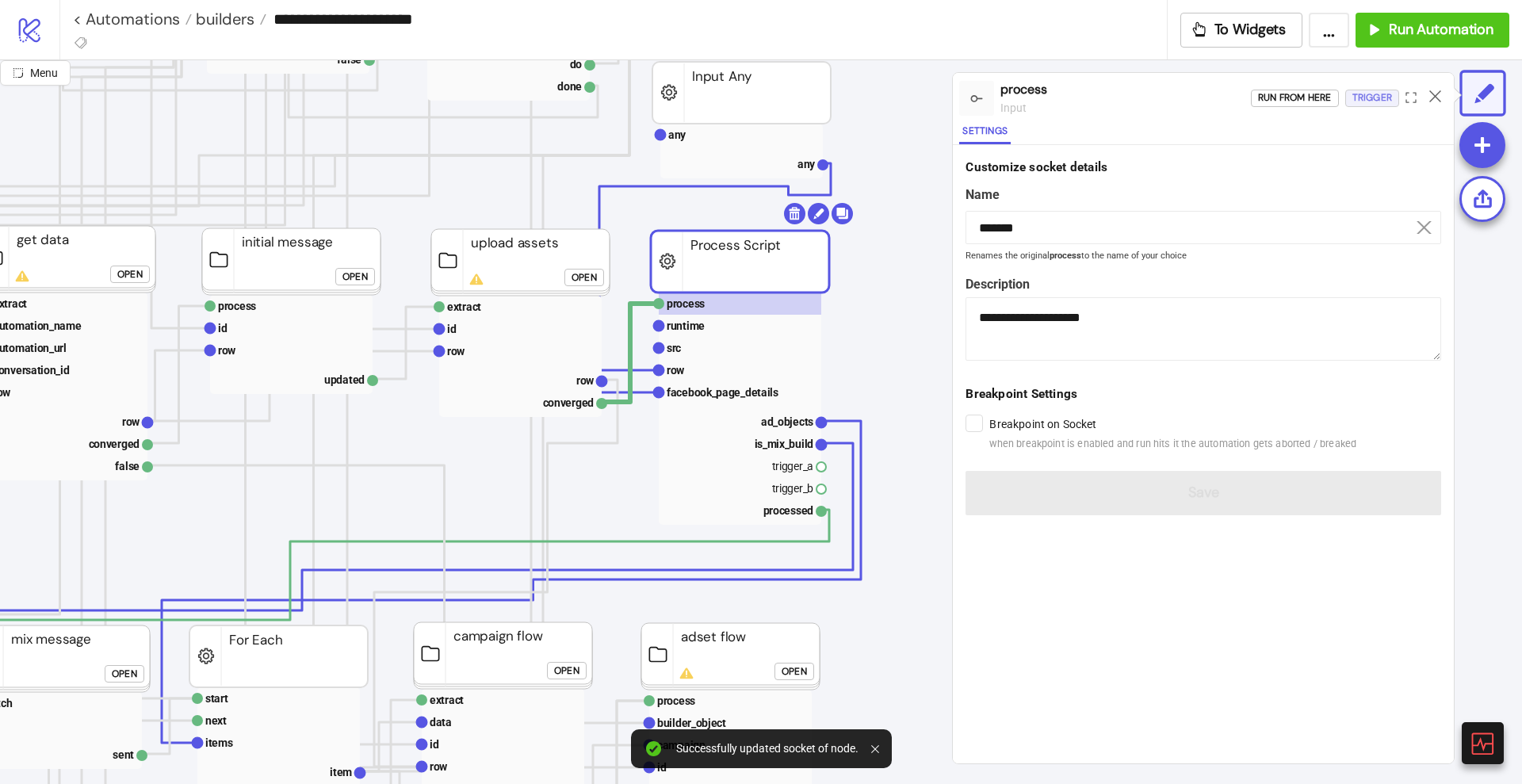
click at [1364, 99] on div "Trigger" at bounding box center [1372, 98] width 39 height 18
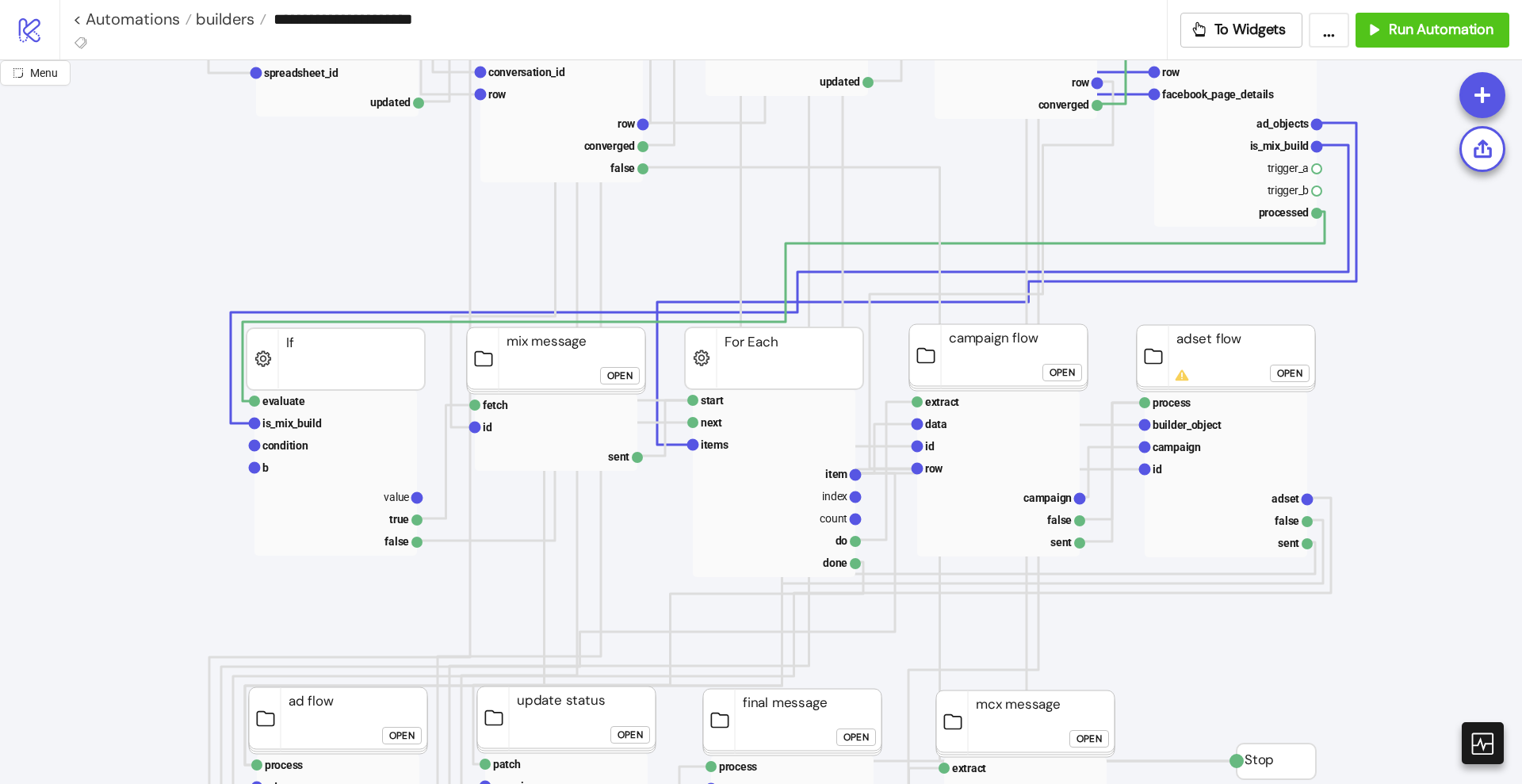
scroll to position [891, 0]
click at [817, 474] on rect at bounding box center [774, 473] width 163 height 22
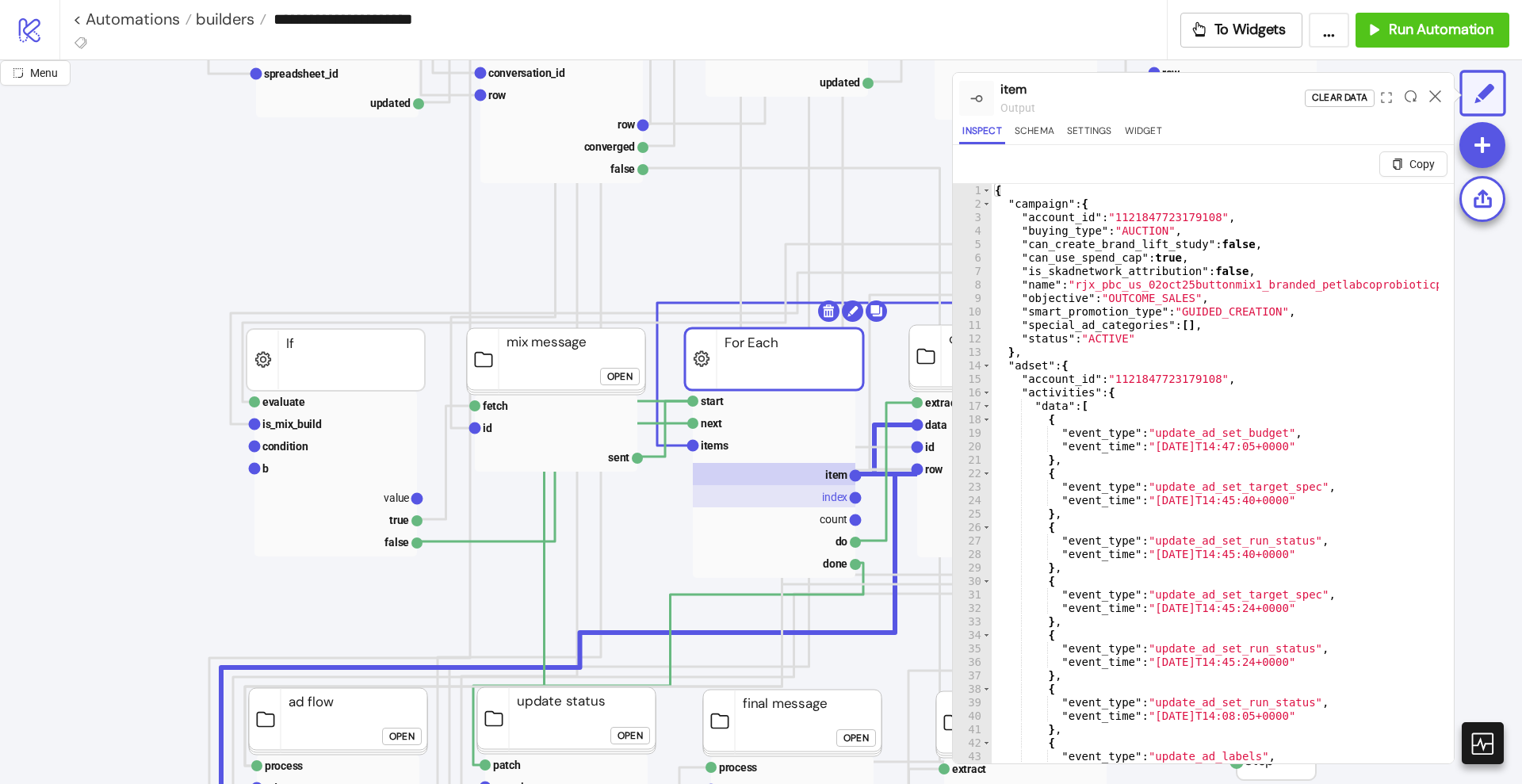
click at [828, 500] on text "index" at bounding box center [834, 496] width 25 height 13
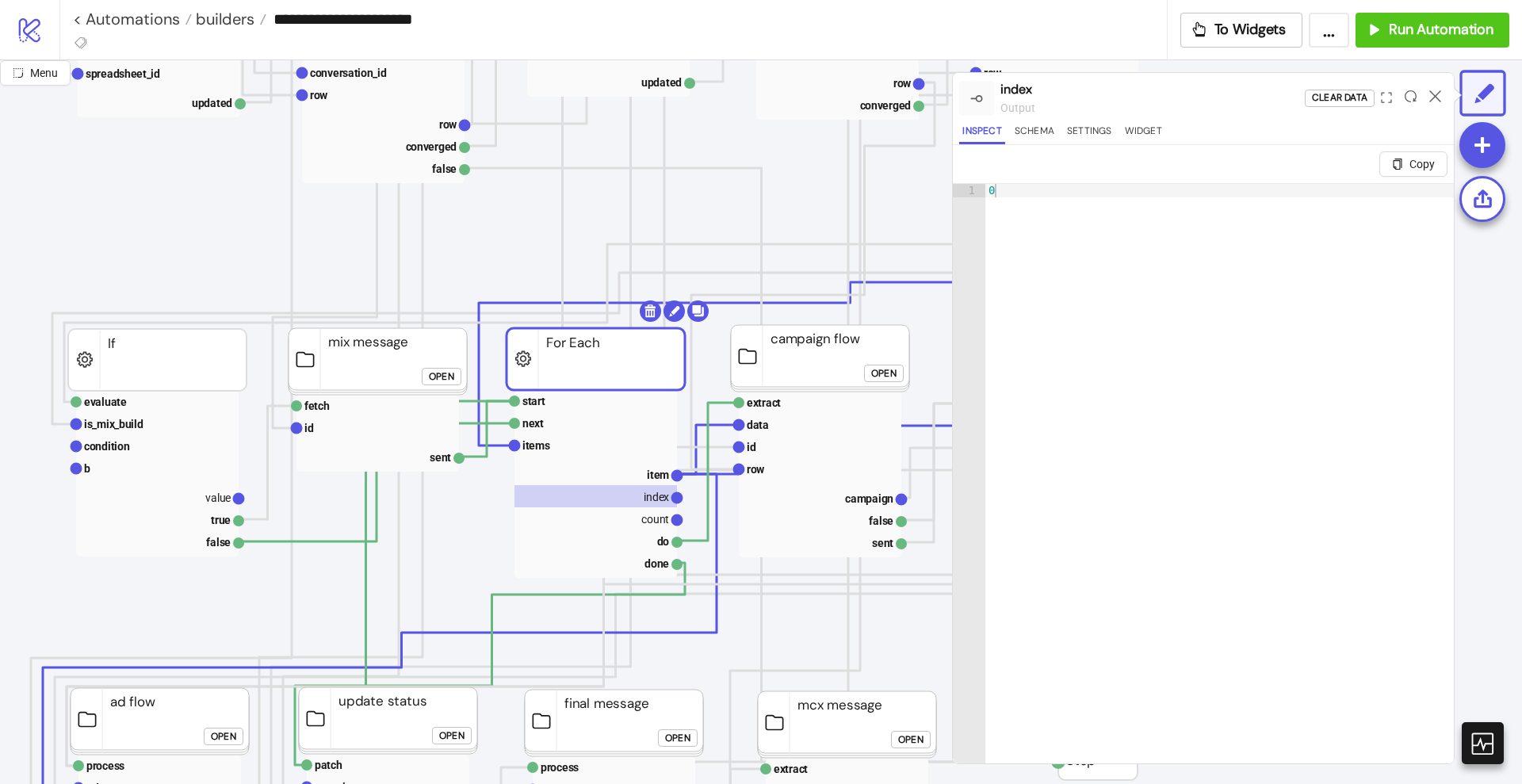
scroll to position [891, 198]
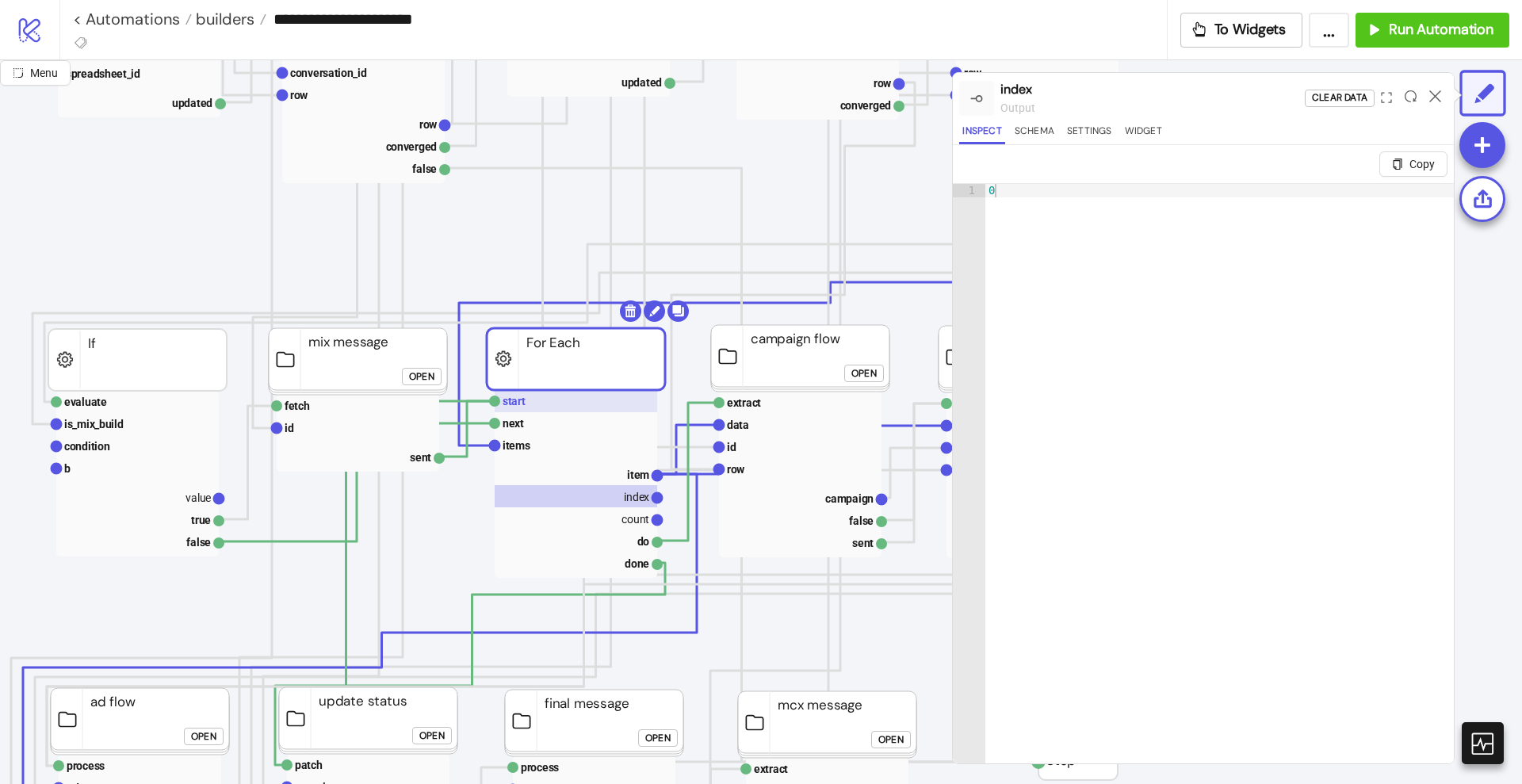
click at [519, 400] on text "start" at bounding box center [514, 400] width 23 height 13
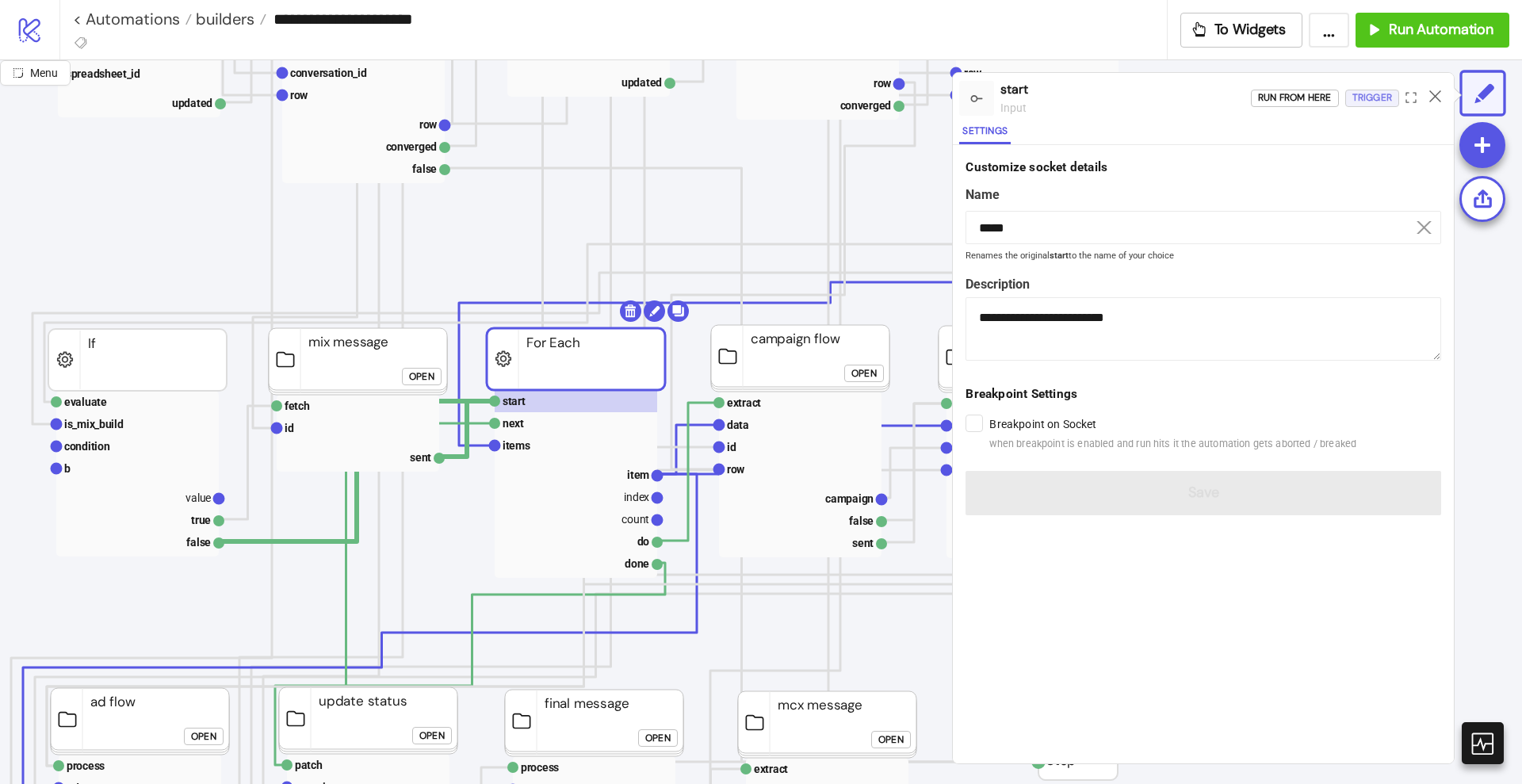
click at [1353, 104] on div "Trigger" at bounding box center [1372, 98] width 39 height 18
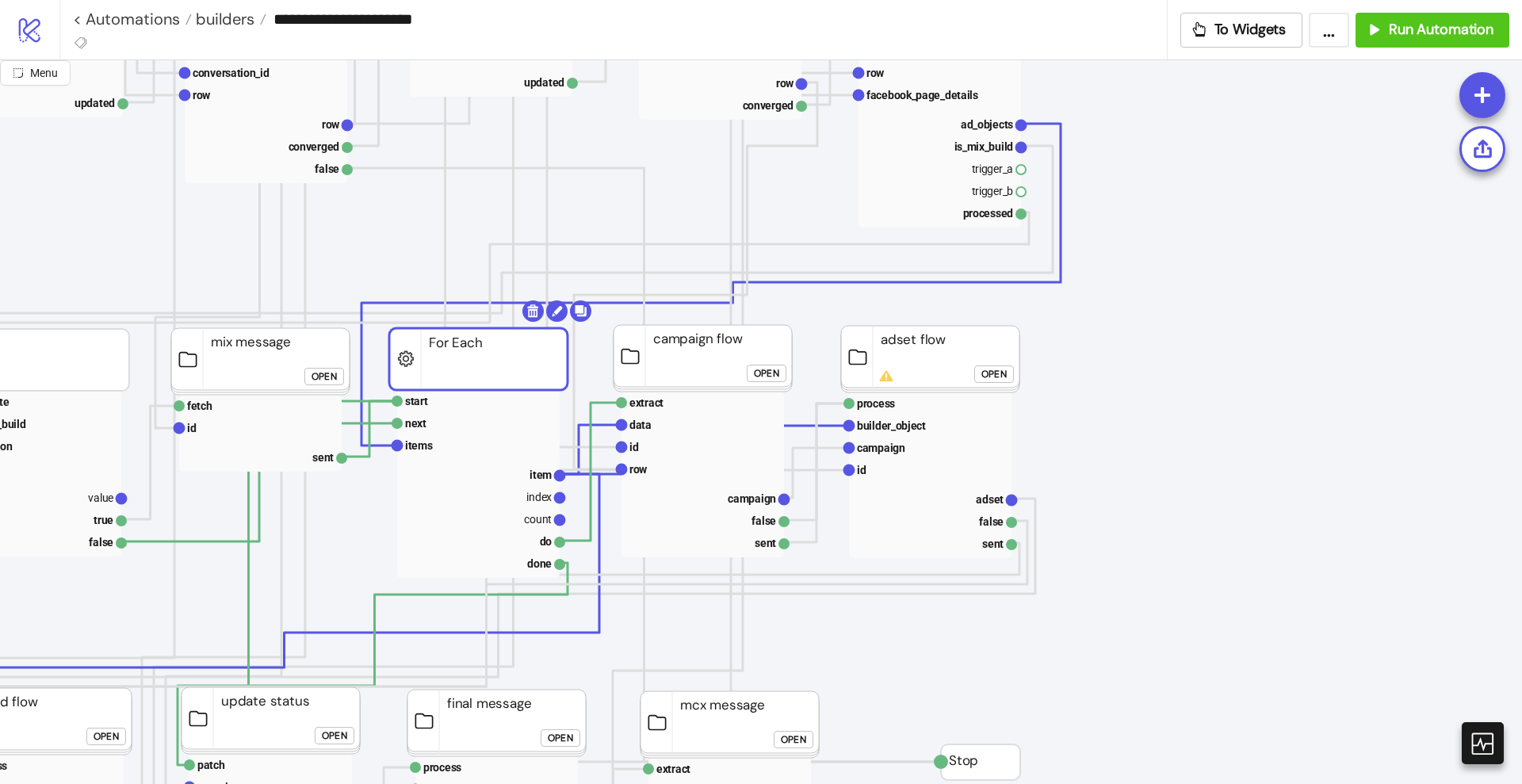
scroll to position [891, 297]
click at [726, 490] on rect at bounding box center [701, 498] width 163 height 22
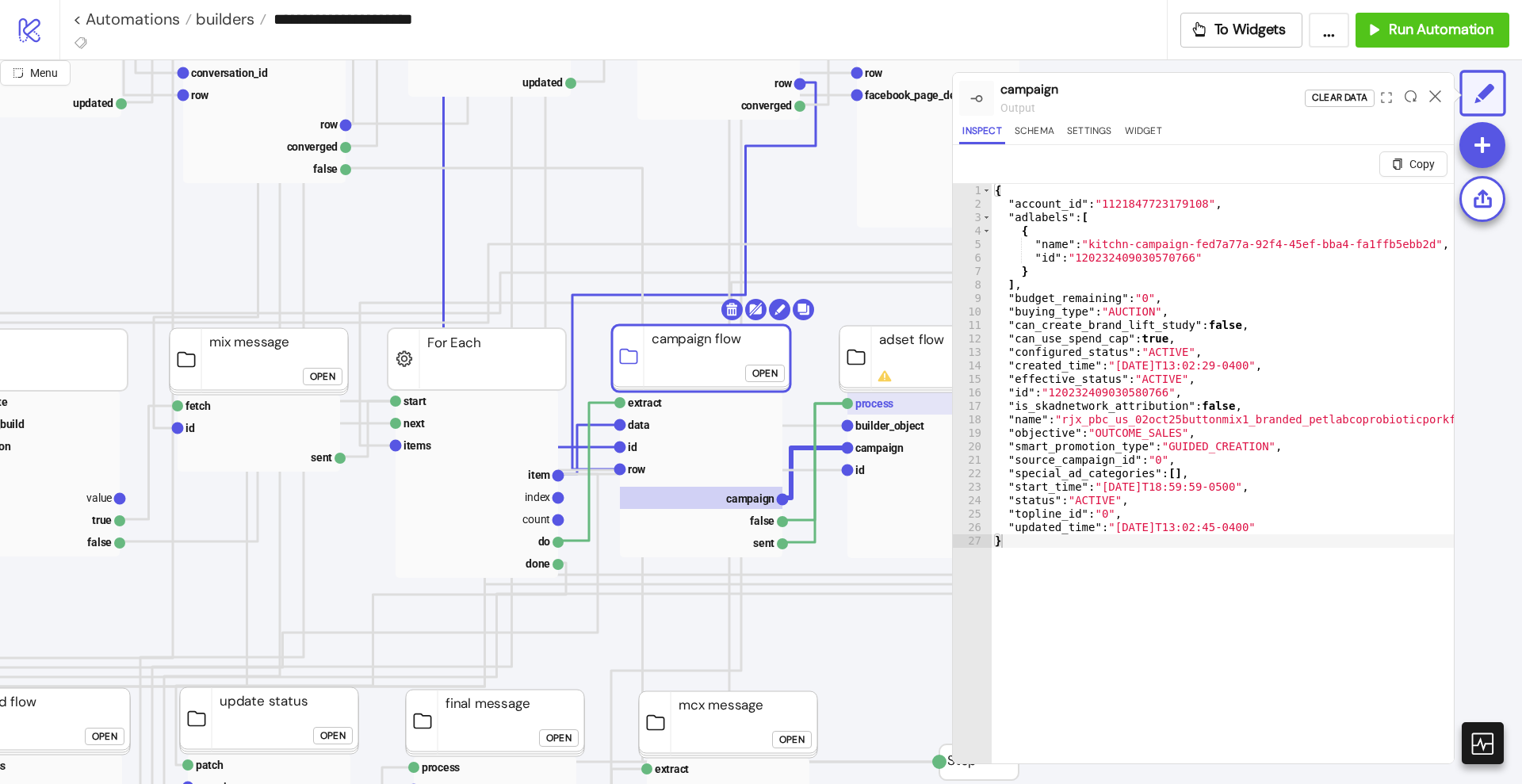
click at [877, 410] on text "process" at bounding box center [874, 403] width 38 height 13
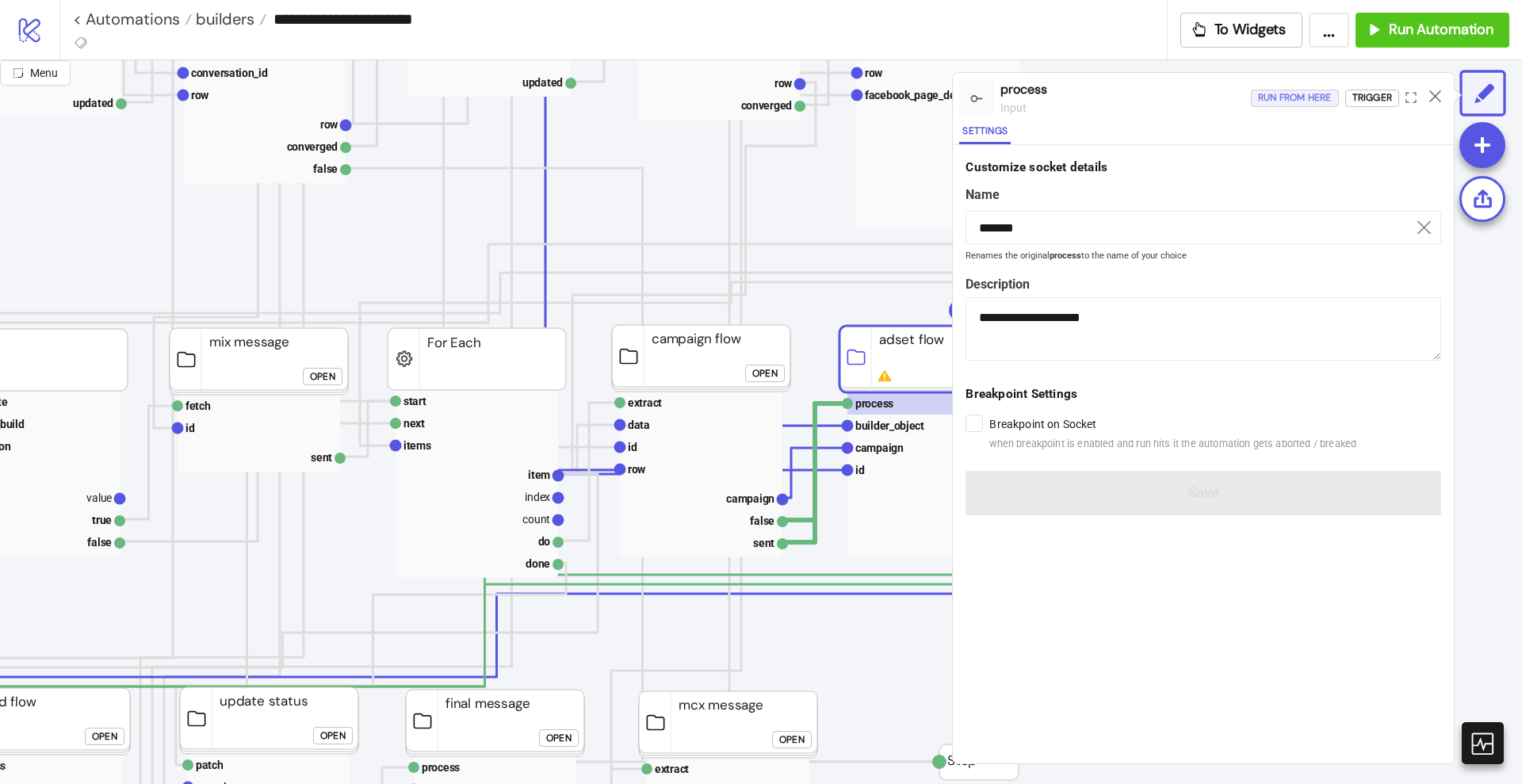
click at [1284, 104] on div "Run from here" at bounding box center [1294, 98] width 74 height 18
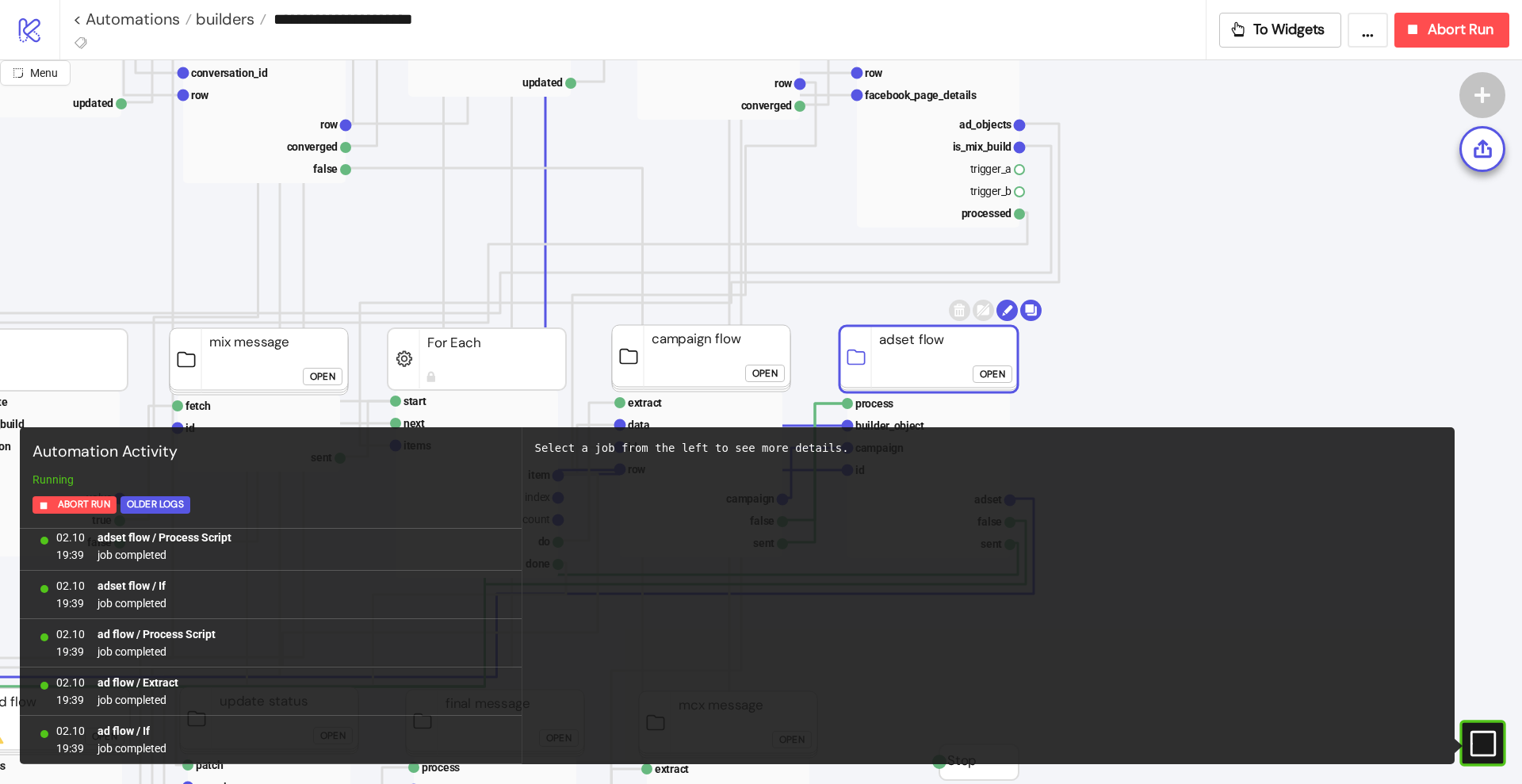
scroll to position [2665, 0]
